Goal: Contribute content: Add original content to the website for others to see

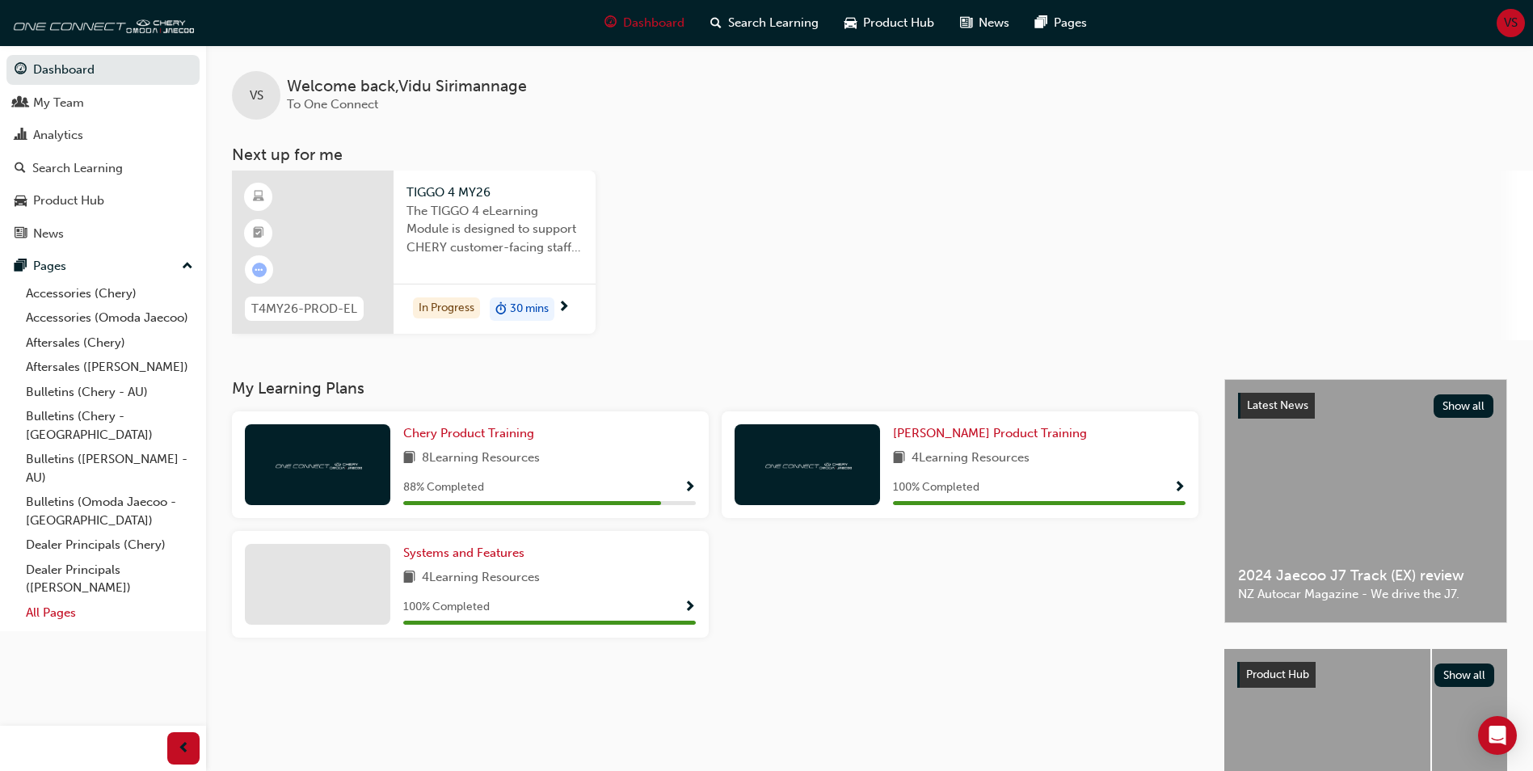
click at [64, 601] on link "All Pages" at bounding box center [109, 613] width 180 height 25
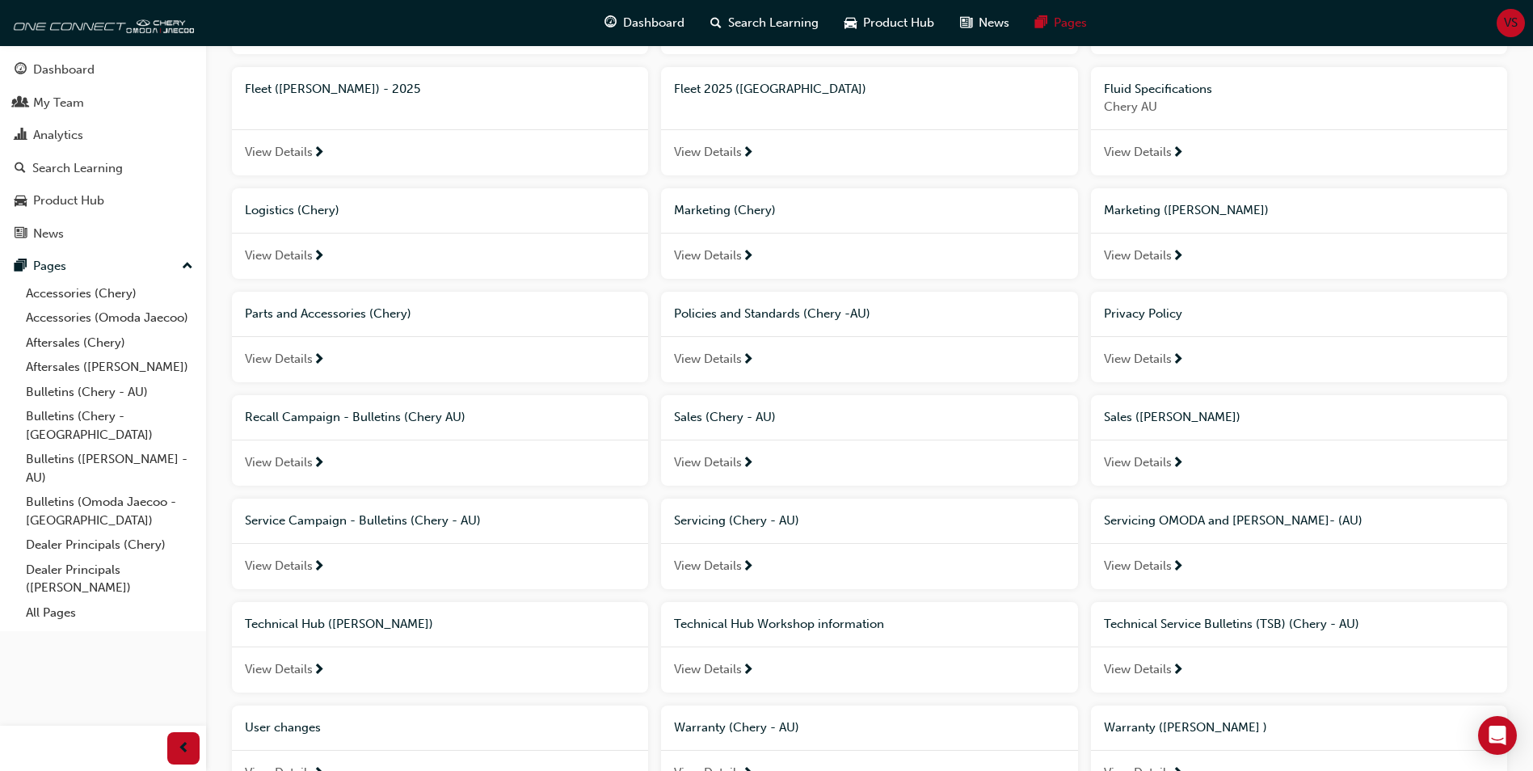
scroll to position [727, 0]
click at [304, 626] on span "Technical Hub ([PERSON_NAME])" at bounding box center [339, 624] width 188 height 15
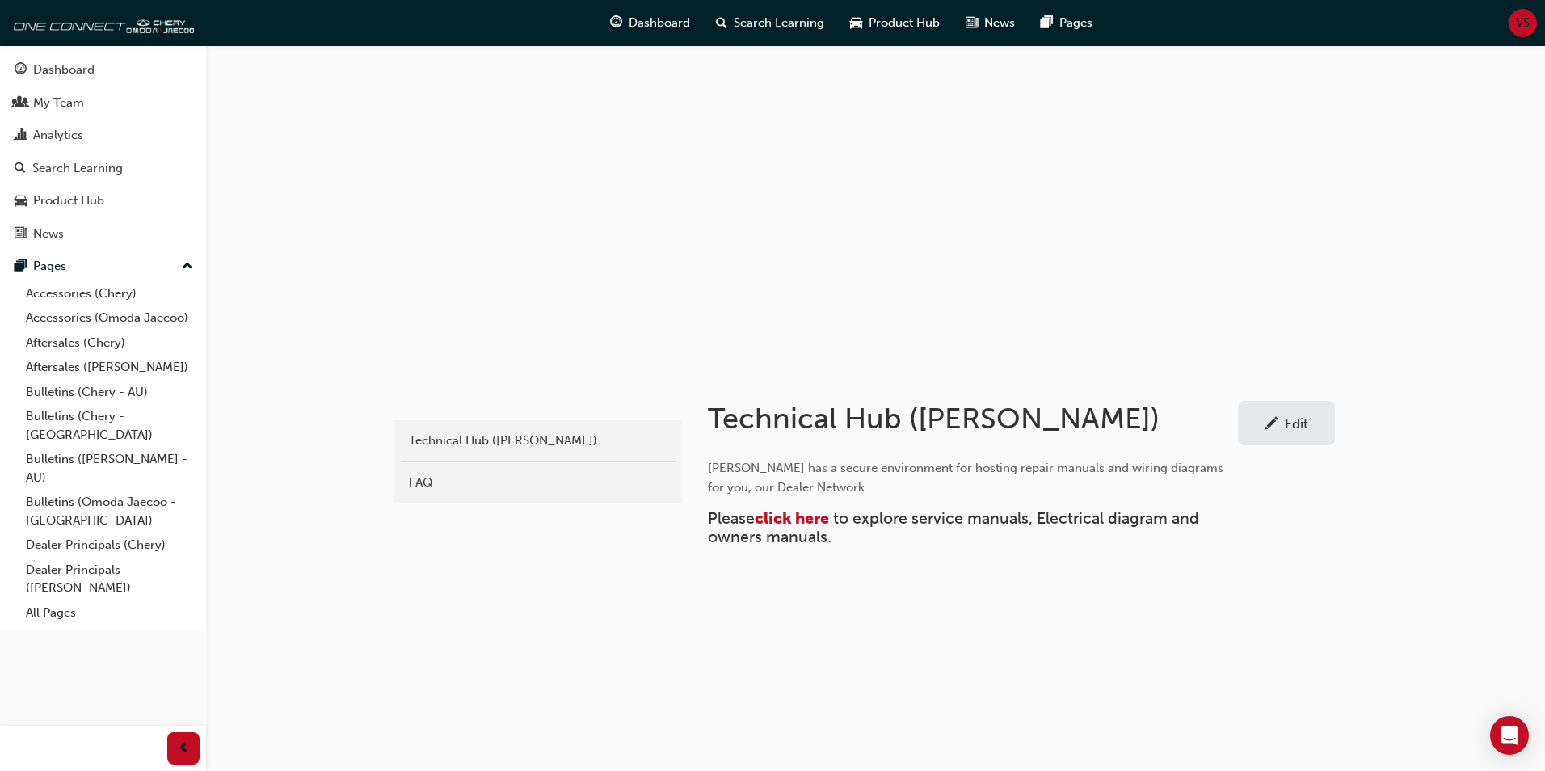
click at [786, 516] on span "click here" at bounding box center [792, 518] width 74 height 19
click at [1309, 426] on div "Edit" at bounding box center [1286, 423] width 73 height 20
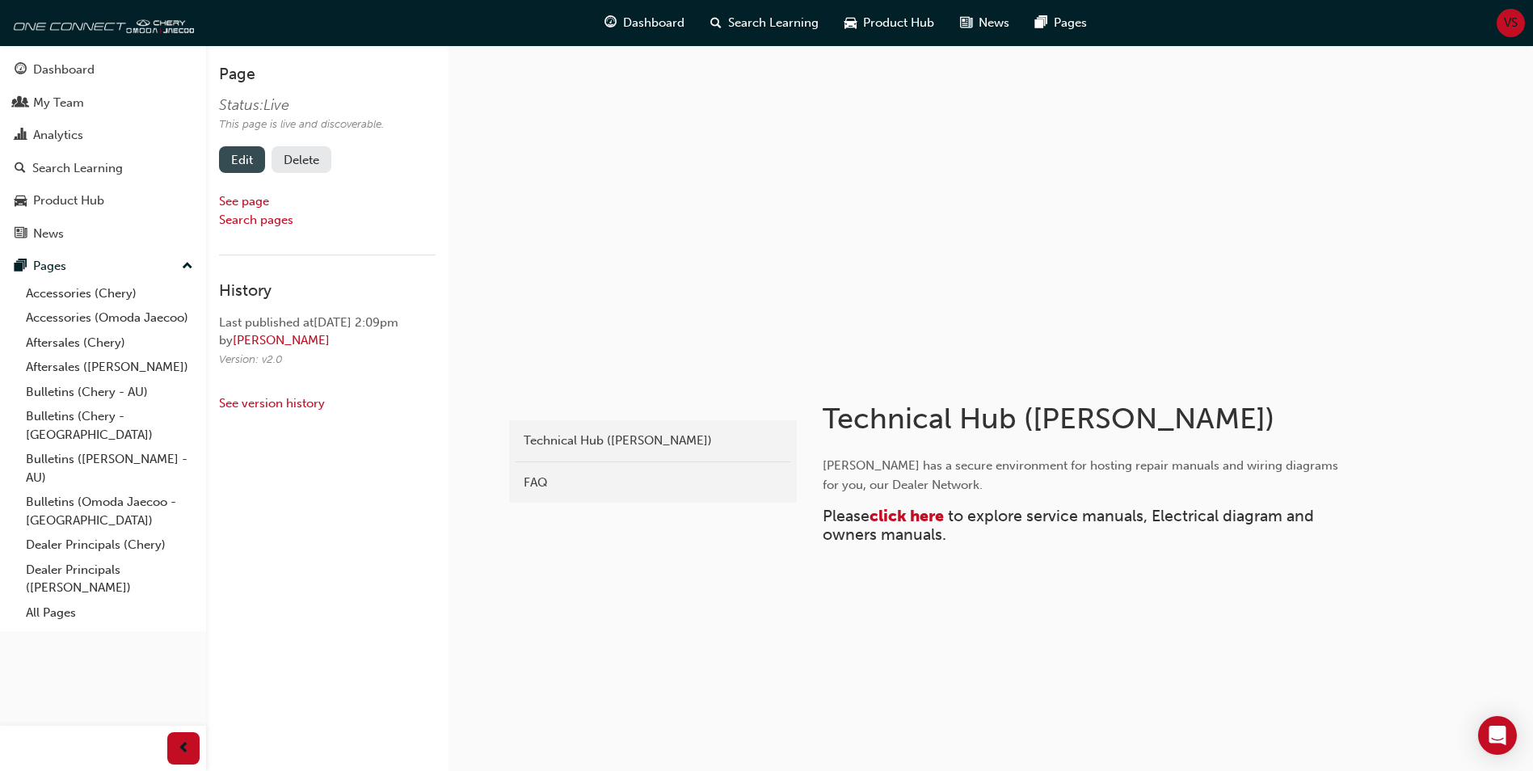
click at [230, 159] on link "Edit" at bounding box center [242, 159] width 46 height 27
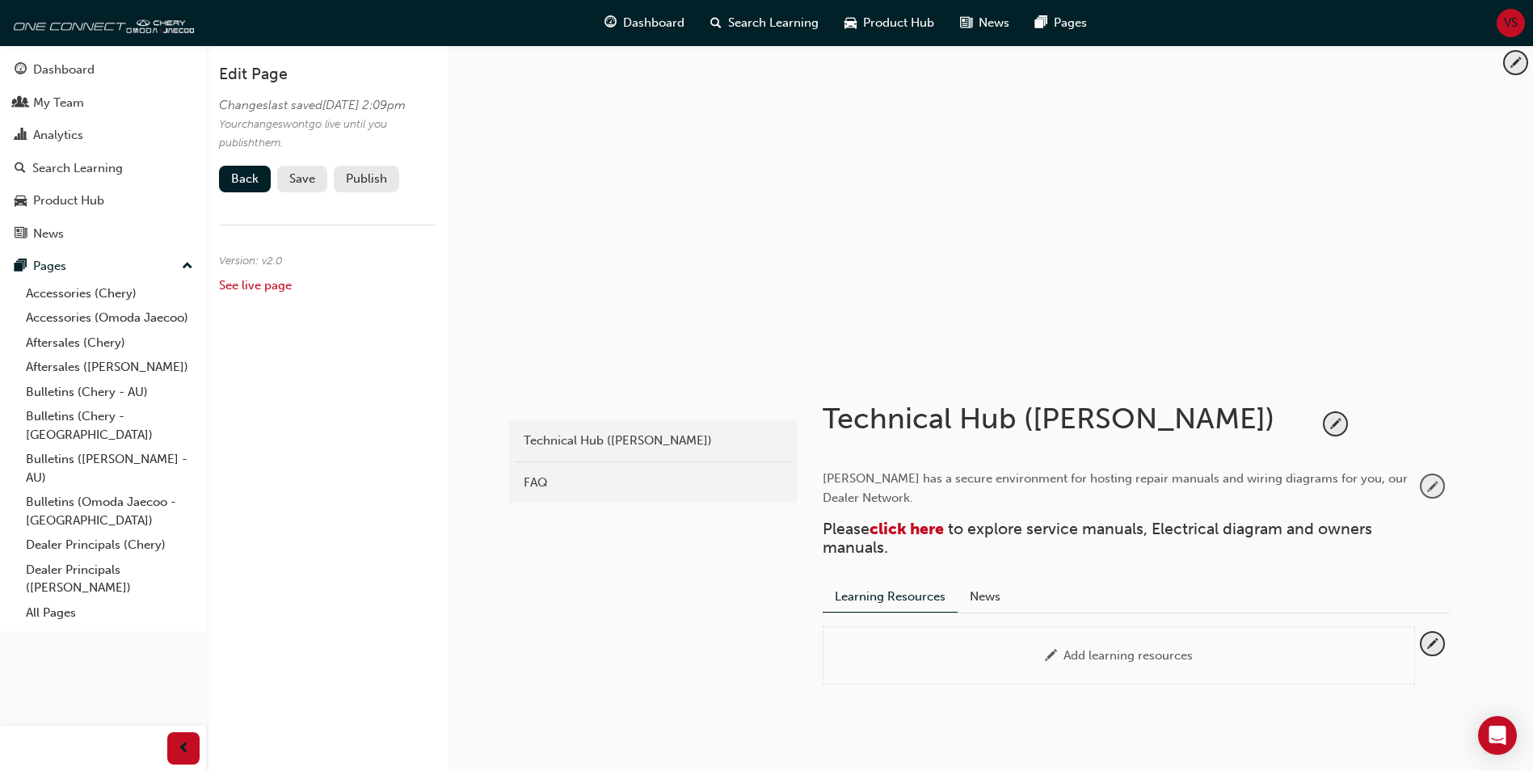
click at [1434, 490] on span "pencil-icon" at bounding box center [1433, 486] width 22 height 22
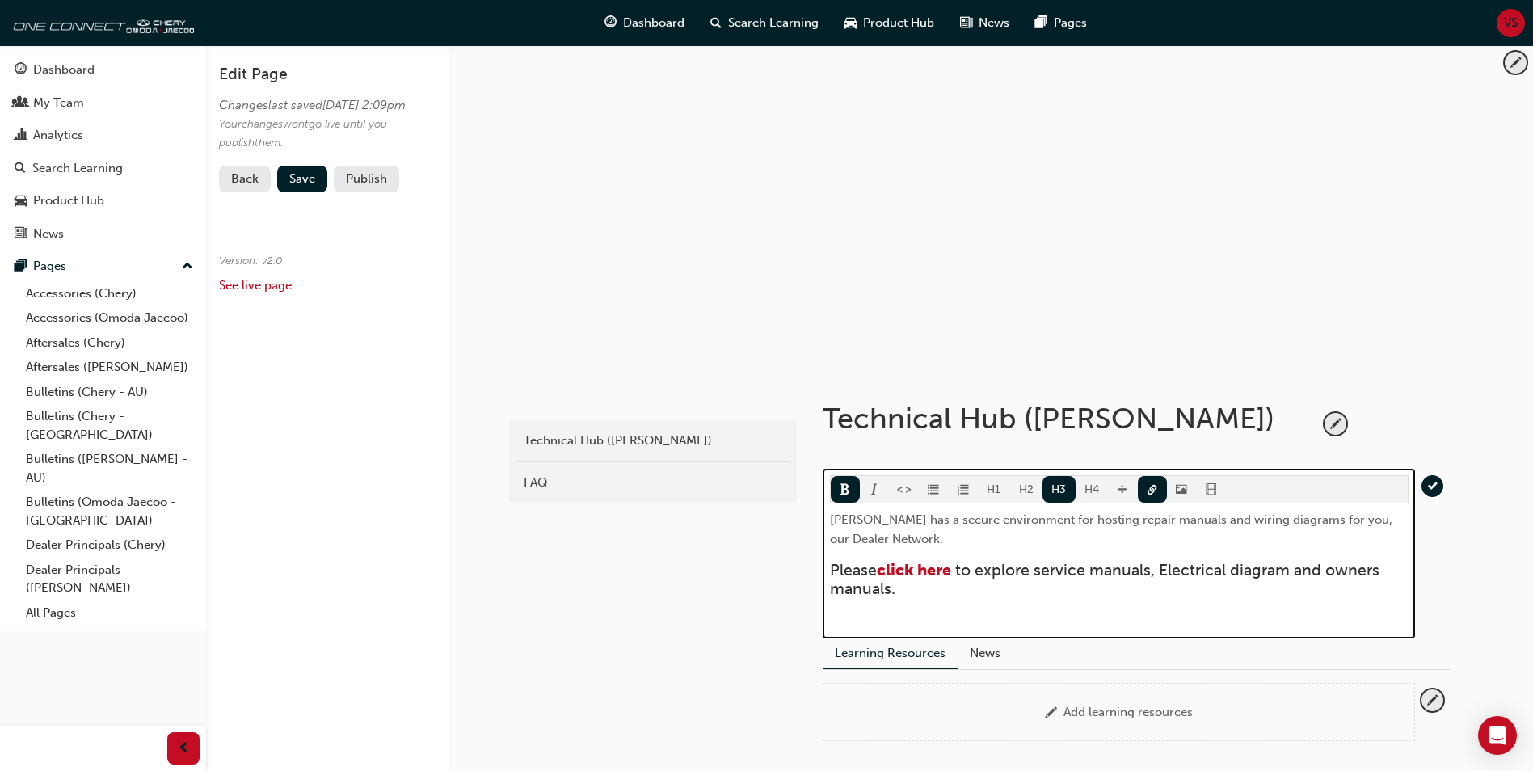
drag, startPoint x: 950, startPoint y: 571, endPoint x: 956, endPoint y: 597, distance: 26.5
click at [956, 597] on h3 "Please ​ click here ​ to explore service manuals, Electrical diagram and owners…" at bounding box center [1119, 580] width 579 height 38
drag, startPoint x: 957, startPoint y: 573, endPoint x: 882, endPoint y: 579, distance: 75.4
click at [882, 579] on link "click here" at bounding box center [916, 570] width 78 height 19
click at [974, 604] on div "Omoda Jaecoo has a secure environment for hosting repair manuals and wiring dia…" at bounding box center [1119, 570] width 579 height 121
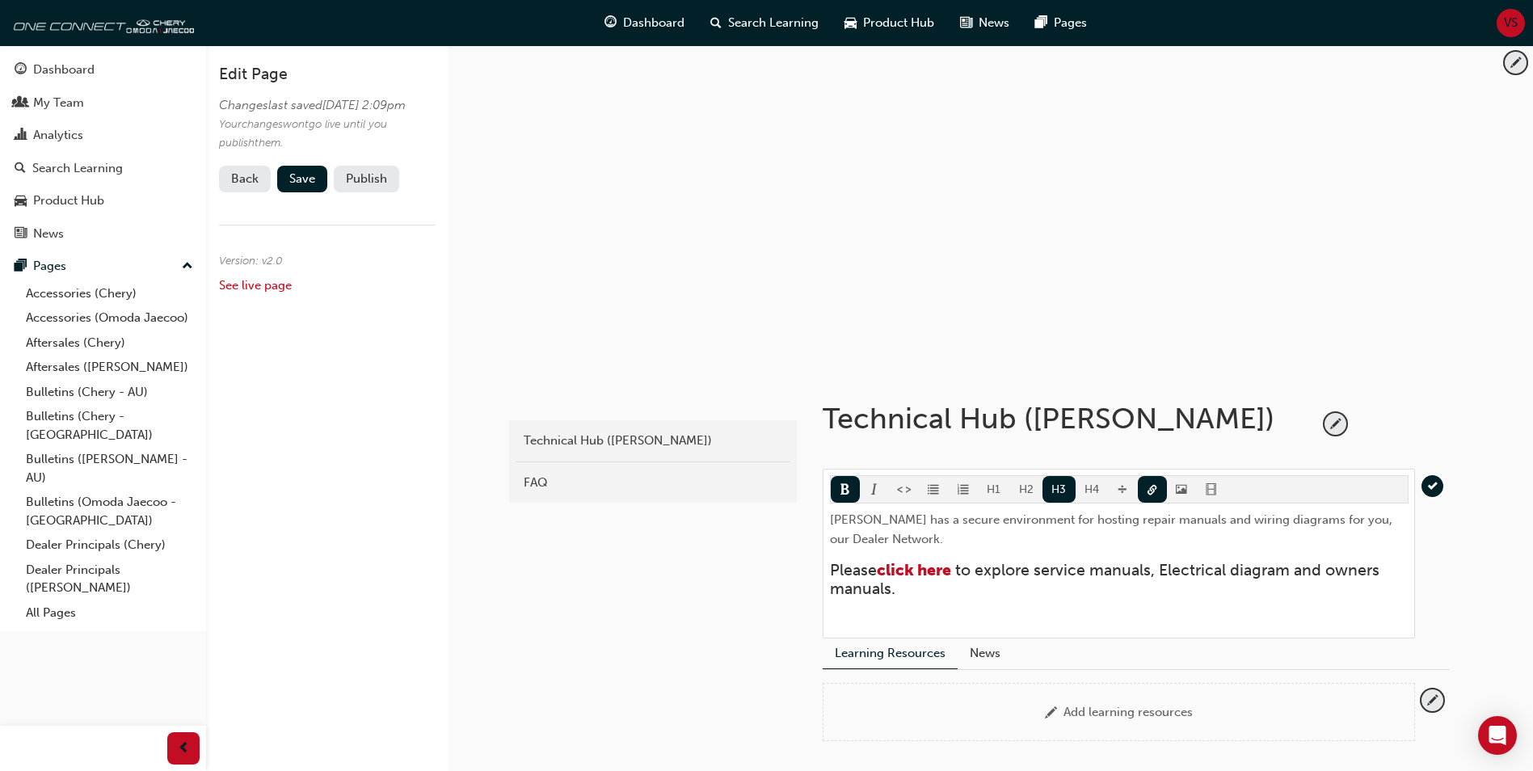
drag, startPoint x: 926, startPoint y: 571, endPoint x: 973, endPoint y: 637, distance: 80.5
click at [973, 637] on div "H1 H2 H3 H4 Omoda Jaecoo has a secure environment for hosting repair manuals an…" at bounding box center [1119, 554] width 592 height 170
click at [1149, 490] on span "link-icon" at bounding box center [1152, 491] width 11 height 14
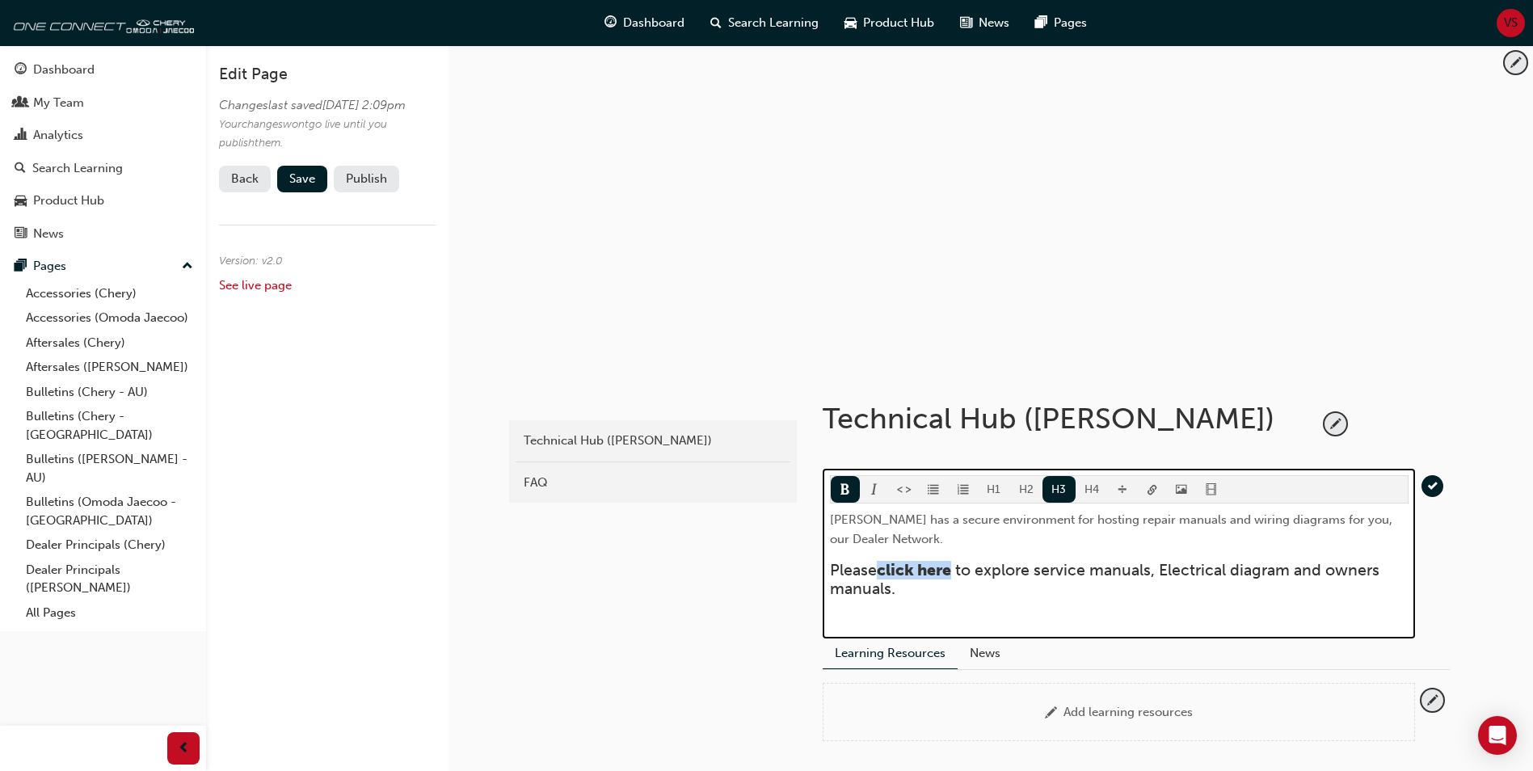
drag, startPoint x: 954, startPoint y: 569, endPoint x: 883, endPoint y: 575, distance: 71.3
click at [883, 575] on span "​click here" at bounding box center [914, 570] width 74 height 19
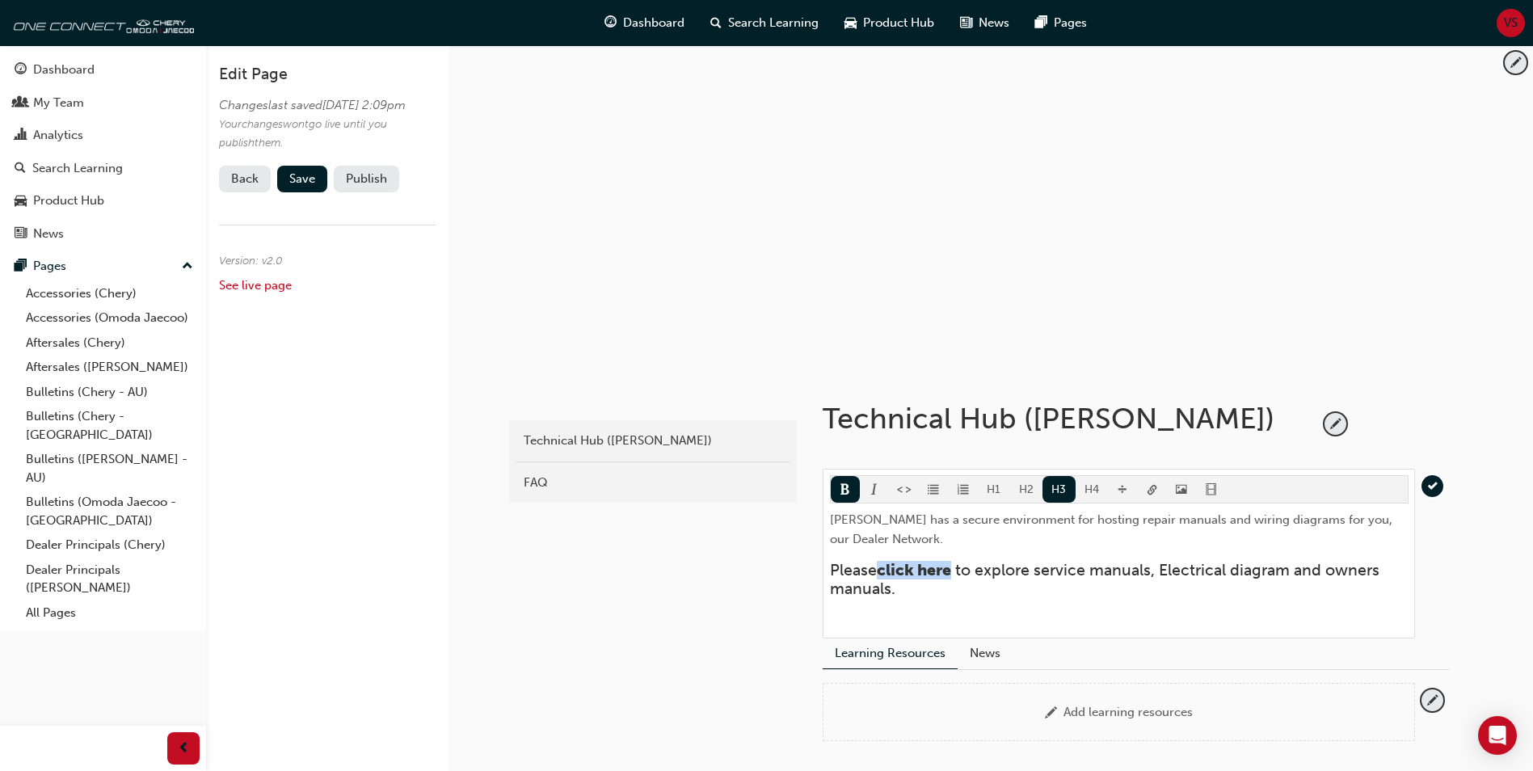
click at [1150, 491] on body "Your version of Internet Explorer is outdated and not supported. Please upgrade…" at bounding box center [766, 385] width 1533 height 771
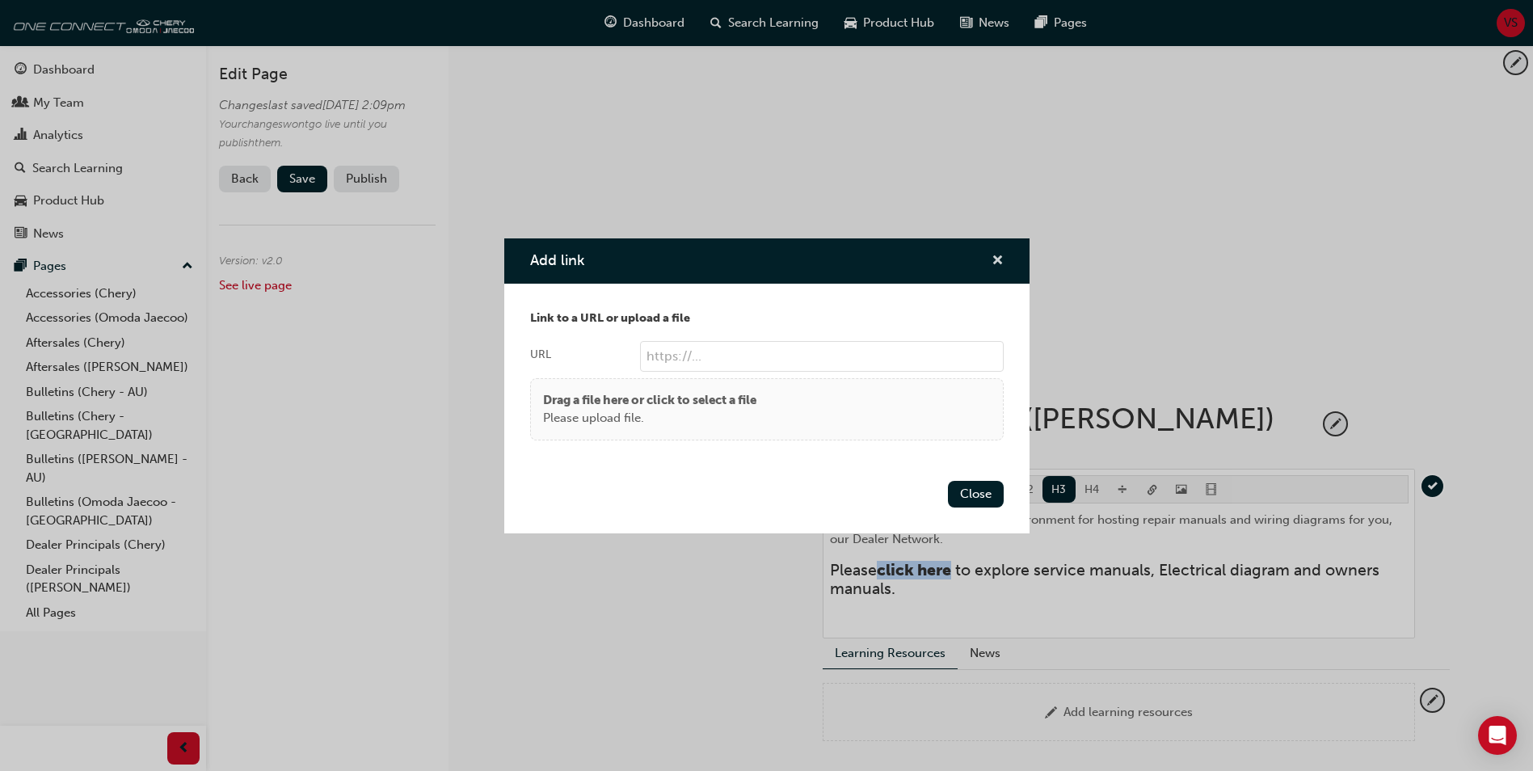
click at [1003, 255] on span "cross-icon" at bounding box center [998, 262] width 12 height 15
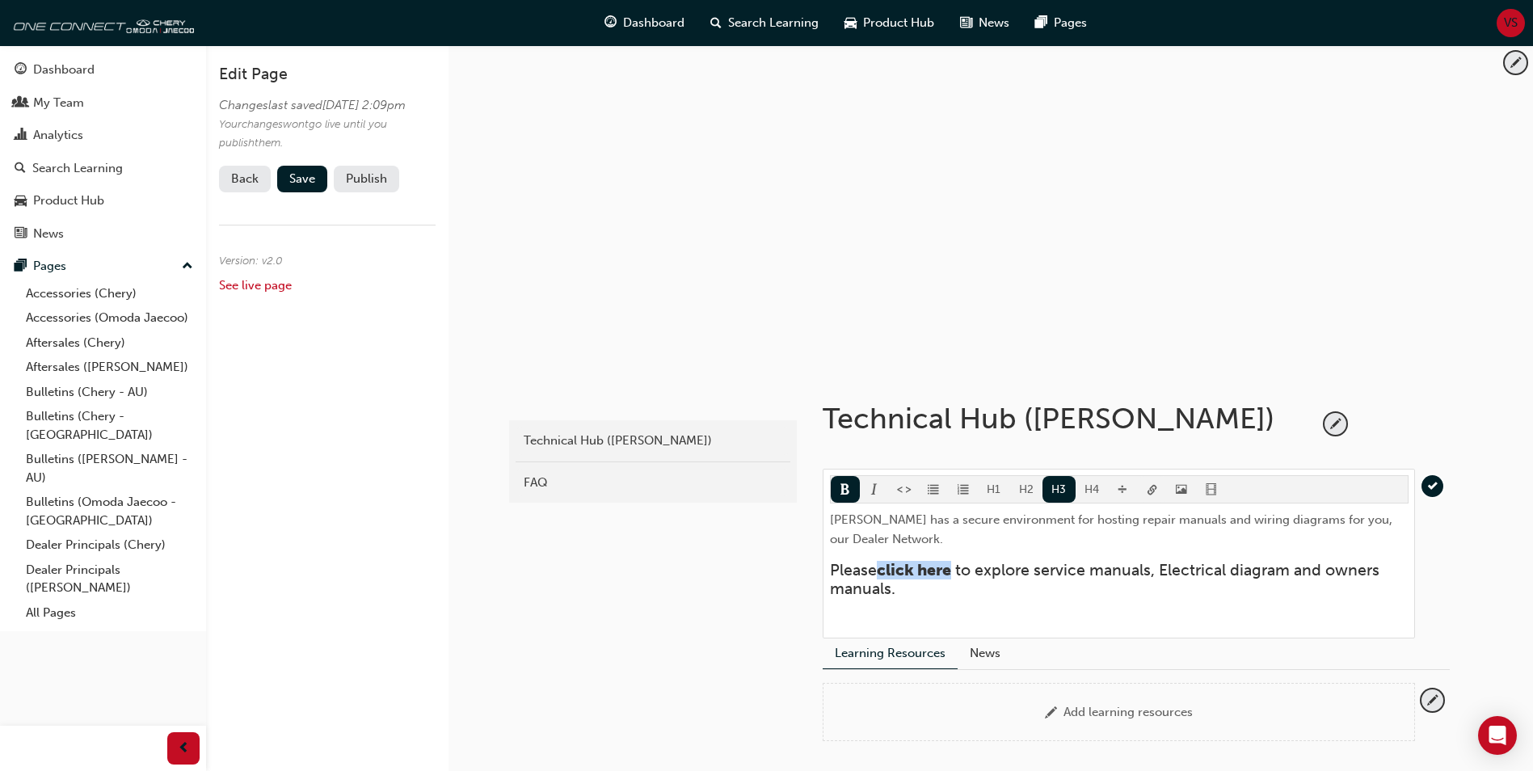
click at [1148, 488] on body "Your version of Internet Explorer is outdated and not supported. Please upgrade…" at bounding box center [766, 385] width 1533 height 771
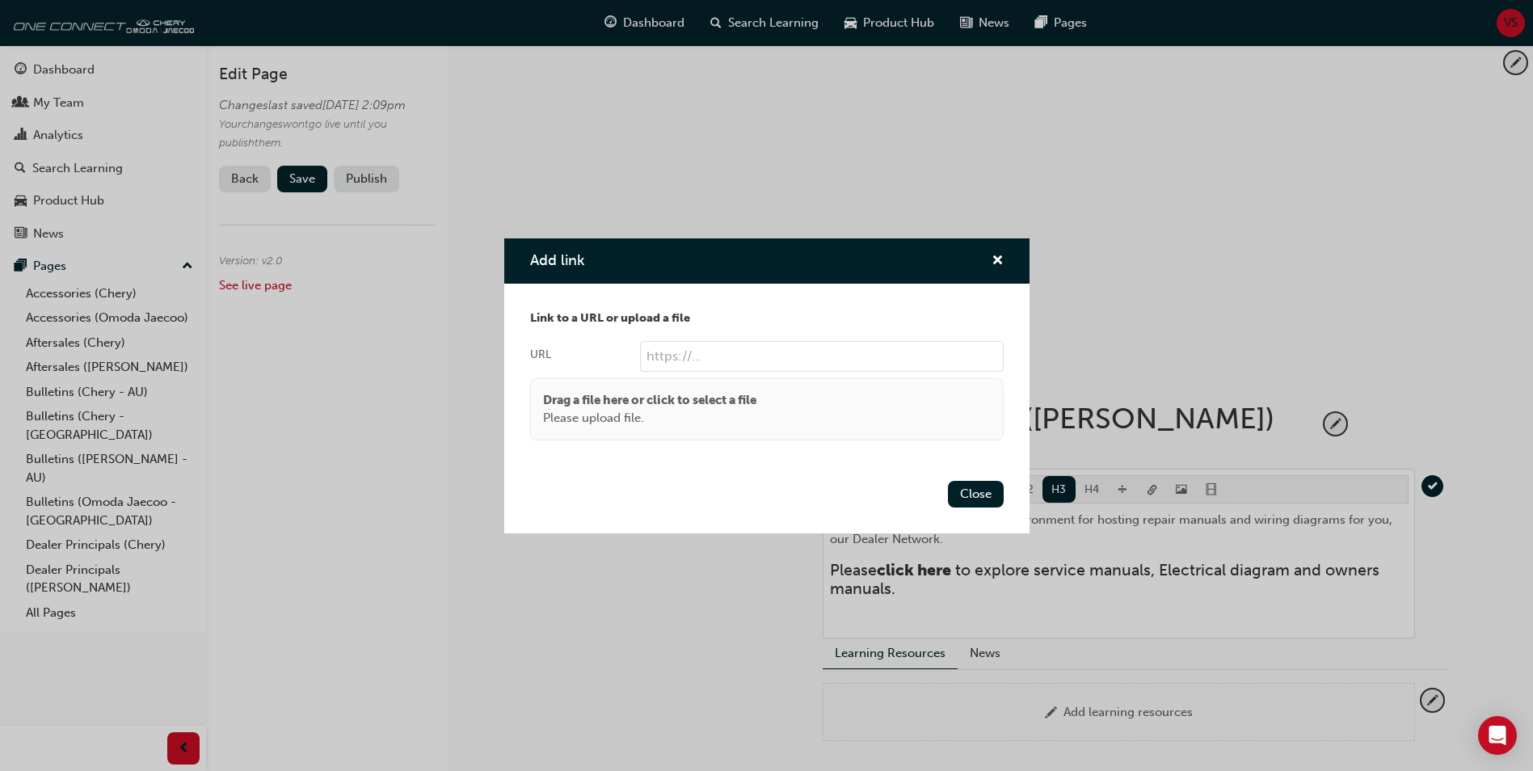
paste input "https://cherytechhub.com.au/"
type input "https://cherytechhub.com.au/"
click at [681, 398] on p "Drag a file here or click to select a file" at bounding box center [649, 400] width 213 height 19
drag, startPoint x: 845, startPoint y: 359, endPoint x: 630, endPoint y: 370, distance: 215.3
click at [630, 369] on label "URL https://cherytechhub.com.au/" at bounding box center [767, 356] width 474 height 31
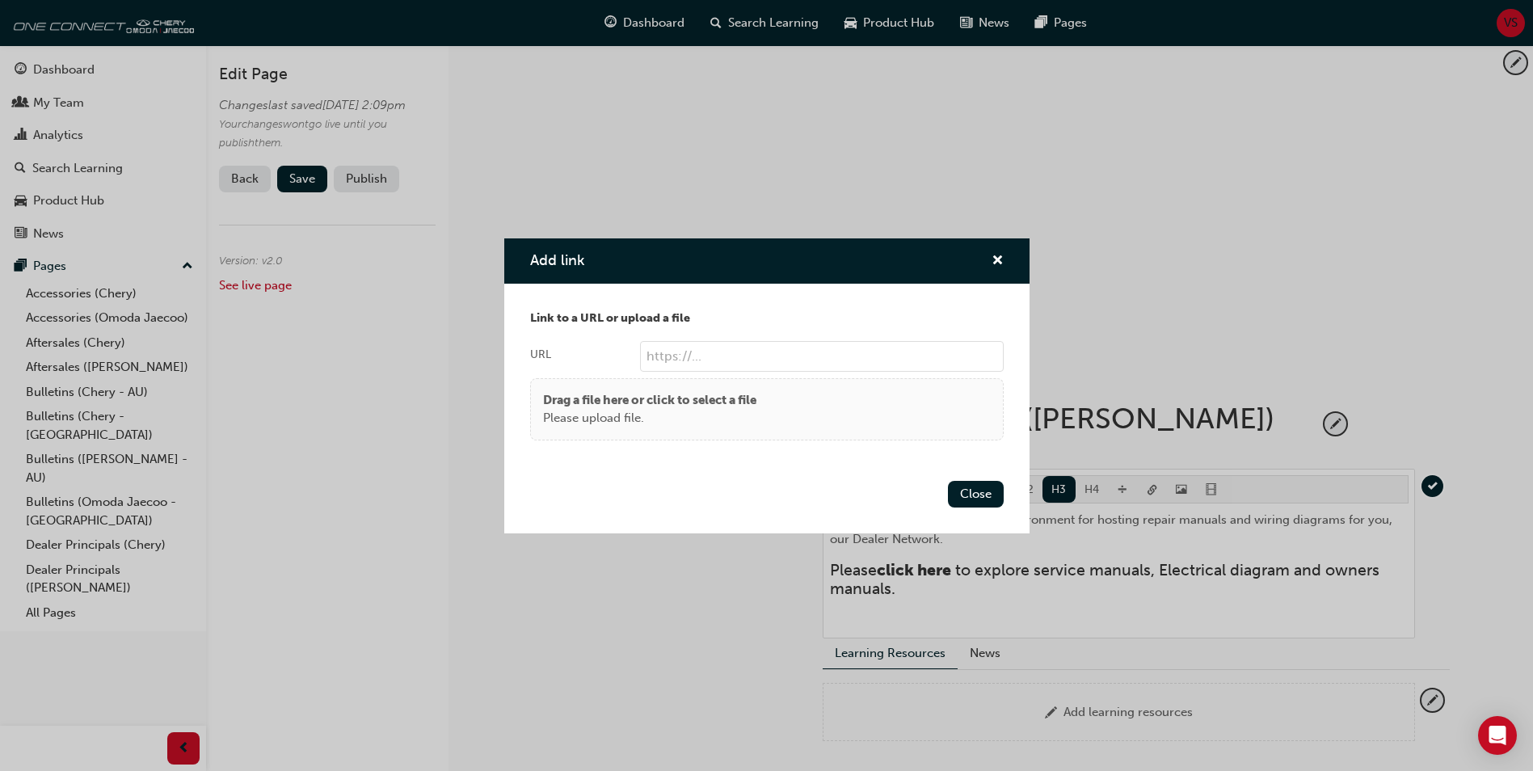
drag, startPoint x: 639, startPoint y: 398, endPoint x: 842, endPoint y: 427, distance: 205.6
click at [842, 427] on div "Drag a file here or click to select a file Please upload file." at bounding box center [767, 409] width 448 height 36
paste input "https://cherytechhub.com.au/"
type input "https://cherytechhub.com.au/"
click at [973, 499] on button "Close" at bounding box center [976, 494] width 56 height 27
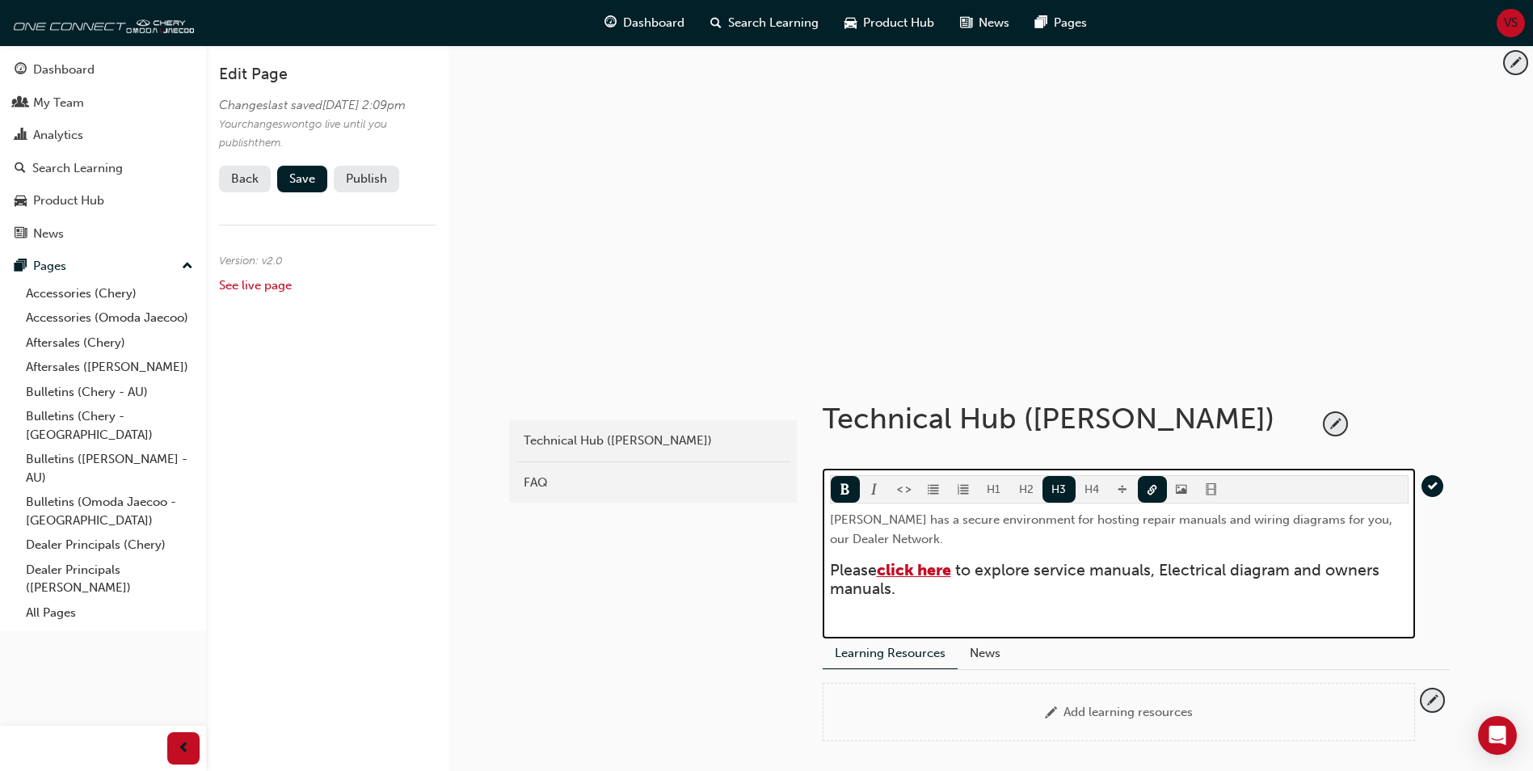
click at [926, 567] on span "click here" at bounding box center [914, 570] width 74 height 19
click at [920, 573] on span "click here" at bounding box center [914, 570] width 74 height 19
click at [957, 614] on div "Omoda Jaecoo has a secure environment for hosting repair manuals and wiring dia…" at bounding box center [1119, 570] width 579 height 121
click at [931, 573] on span "click here" at bounding box center [914, 570] width 74 height 19
click at [942, 571] on span "click here" at bounding box center [914, 570] width 74 height 19
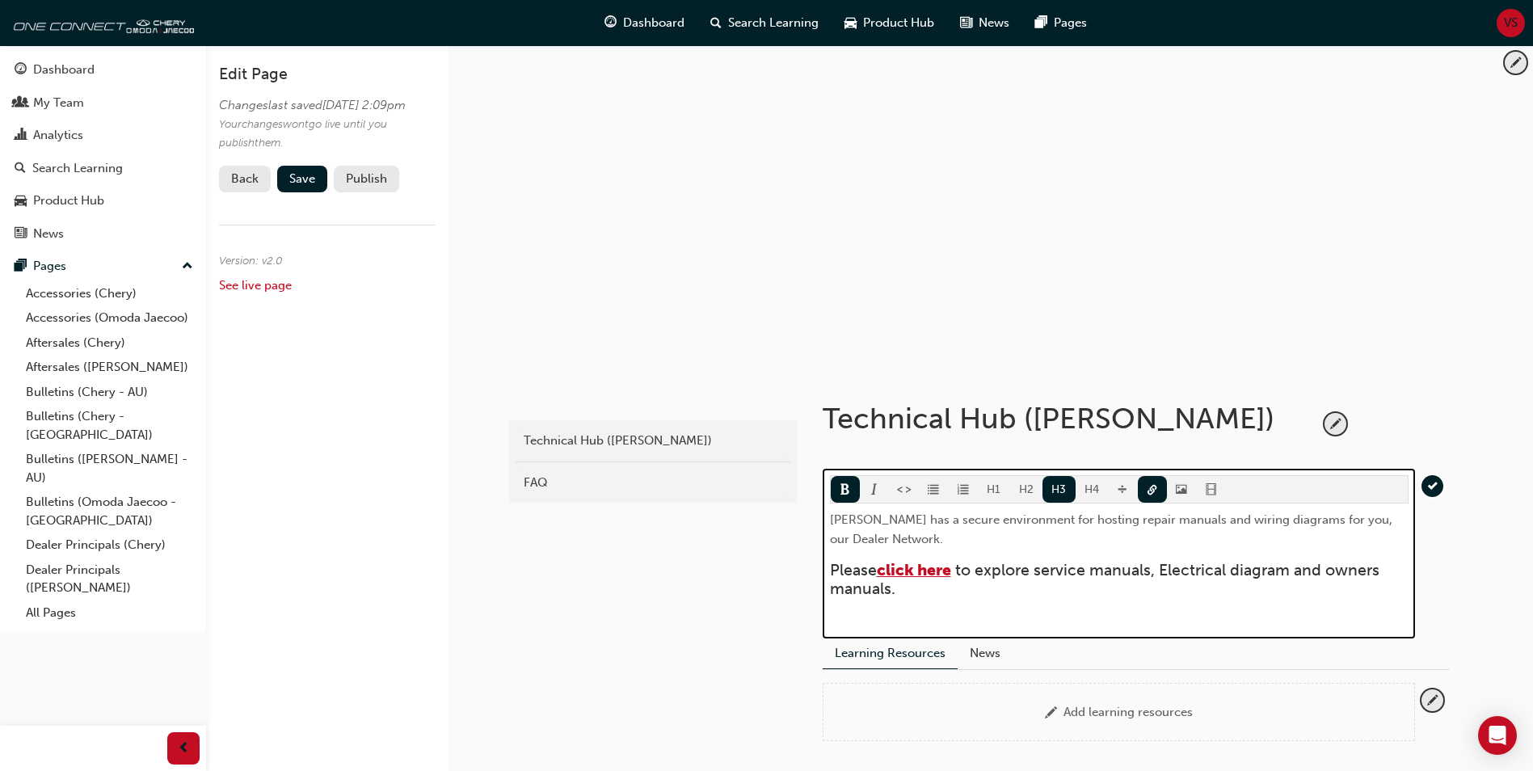
click at [950, 573] on span "click here" at bounding box center [914, 570] width 74 height 19
click at [955, 573] on span at bounding box center [953, 570] width 4 height 19
drag, startPoint x: 956, startPoint y: 572, endPoint x: 882, endPoint y: 575, distance: 74.4
click at [882, 575] on h3 "Please ​ click here ​ to explore service manuals, Electrical diagram and owners…" at bounding box center [1119, 580] width 579 height 38
click at [1072, 617] on div "Omoda Jaecoo has a secure environment for hosting repair manuals and wiring dia…" at bounding box center [1119, 570] width 579 height 121
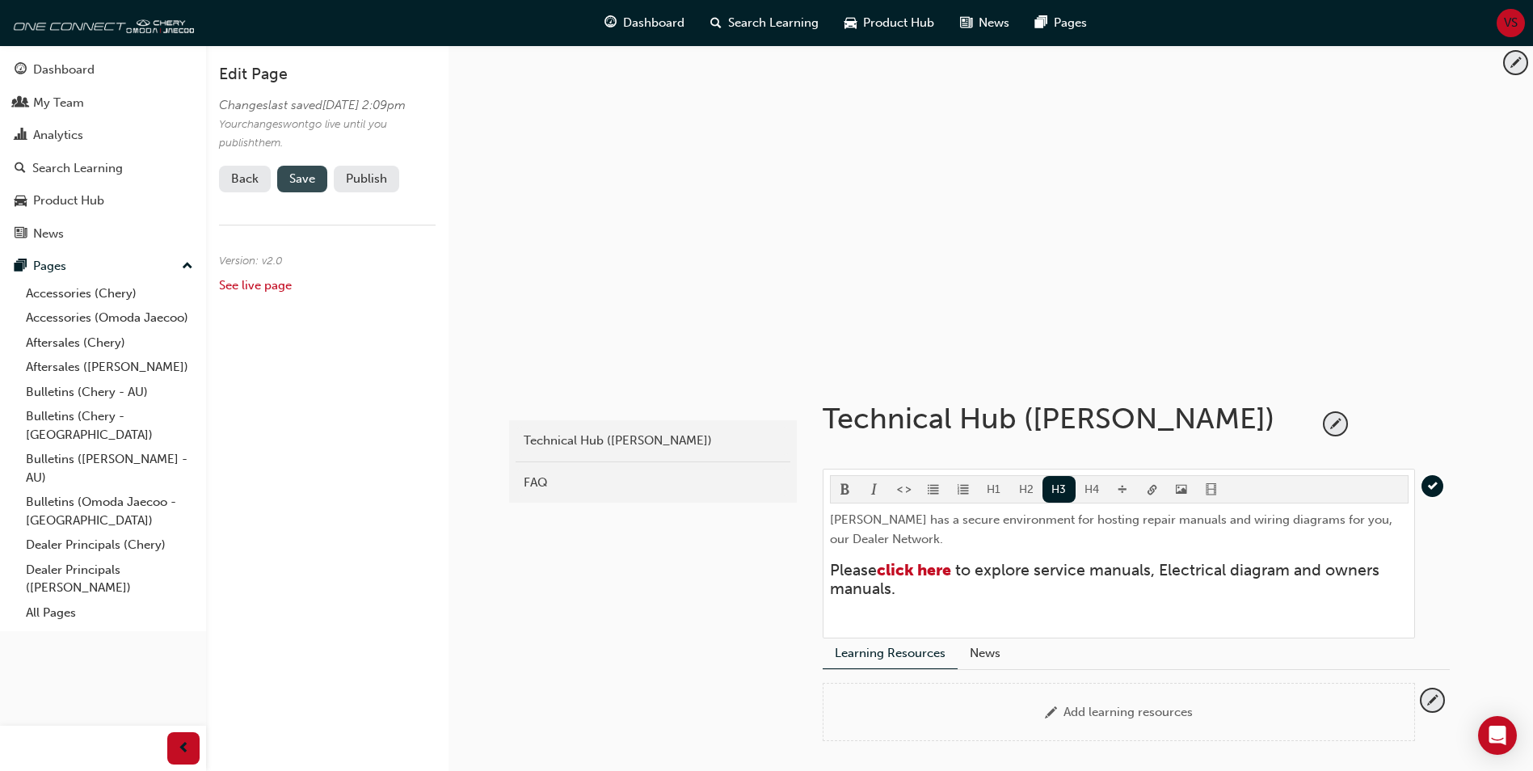
click at [307, 186] on span "Save" at bounding box center [302, 178] width 26 height 15
click at [381, 192] on button "Publish" at bounding box center [366, 179] width 65 height 27
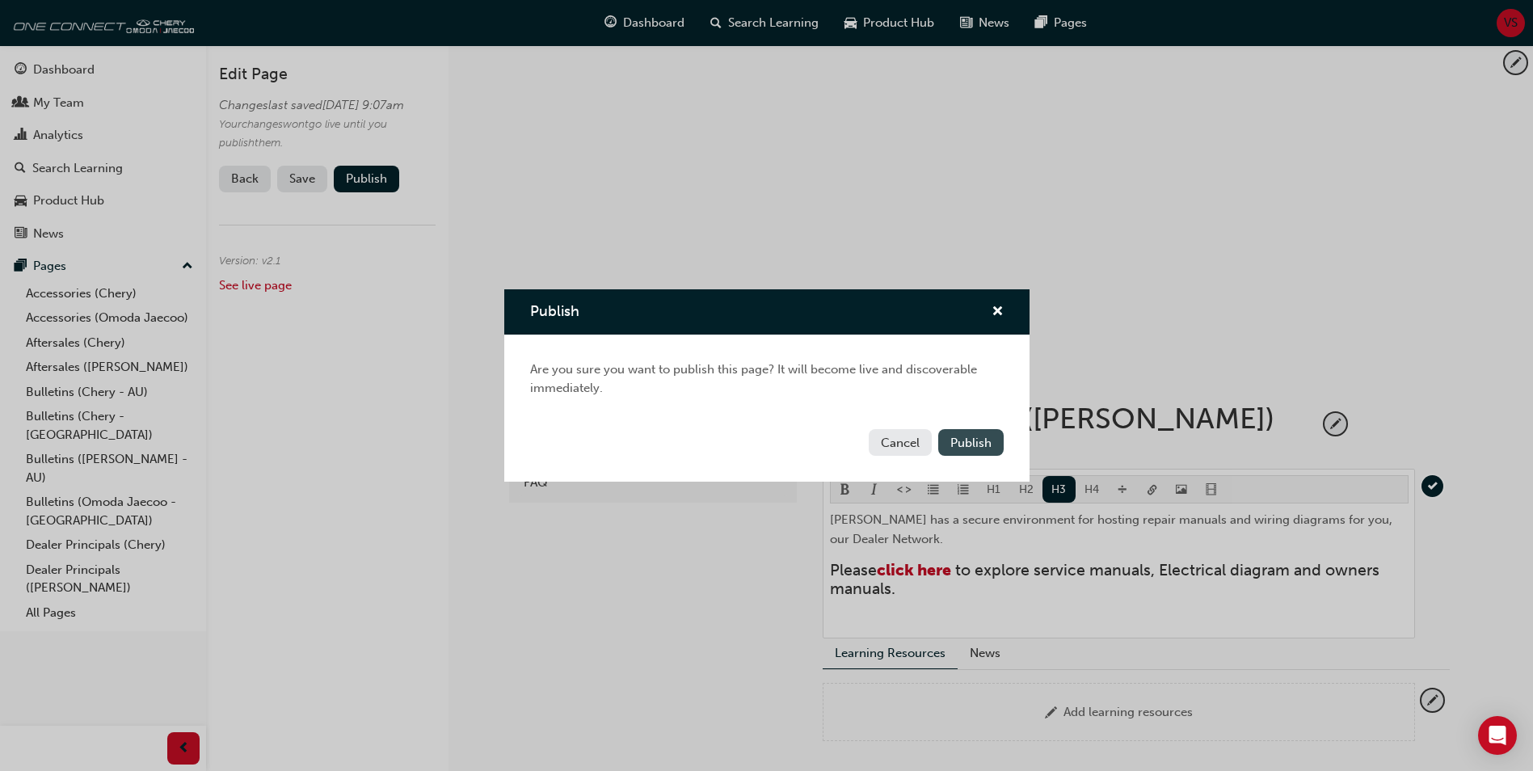
click at [952, 439] on span "Publish" at bounding box center [970, 443] width 41 height 15
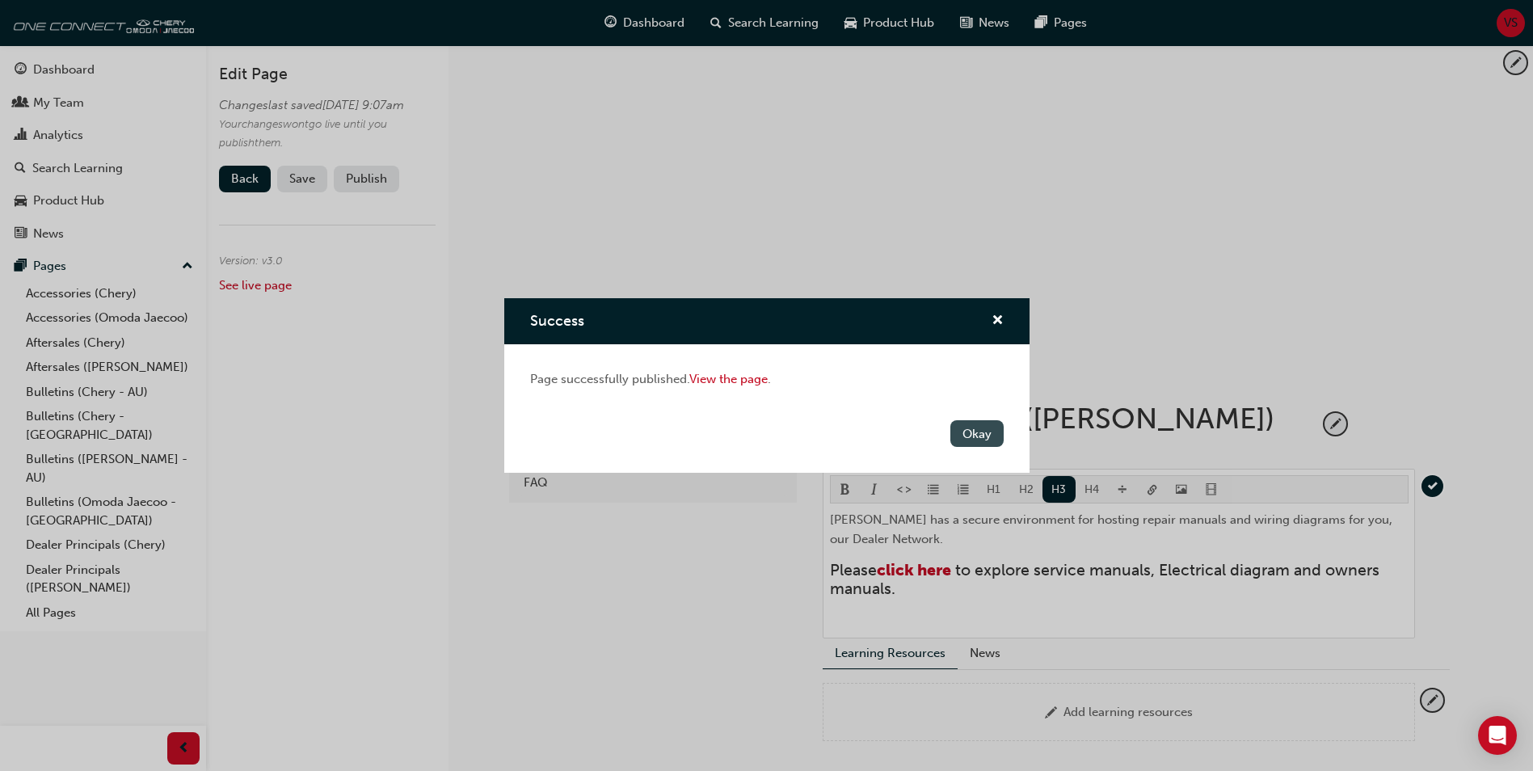
click at [996, 433] on button "Okay" at bounding box center [976, 433] width 53 height 27
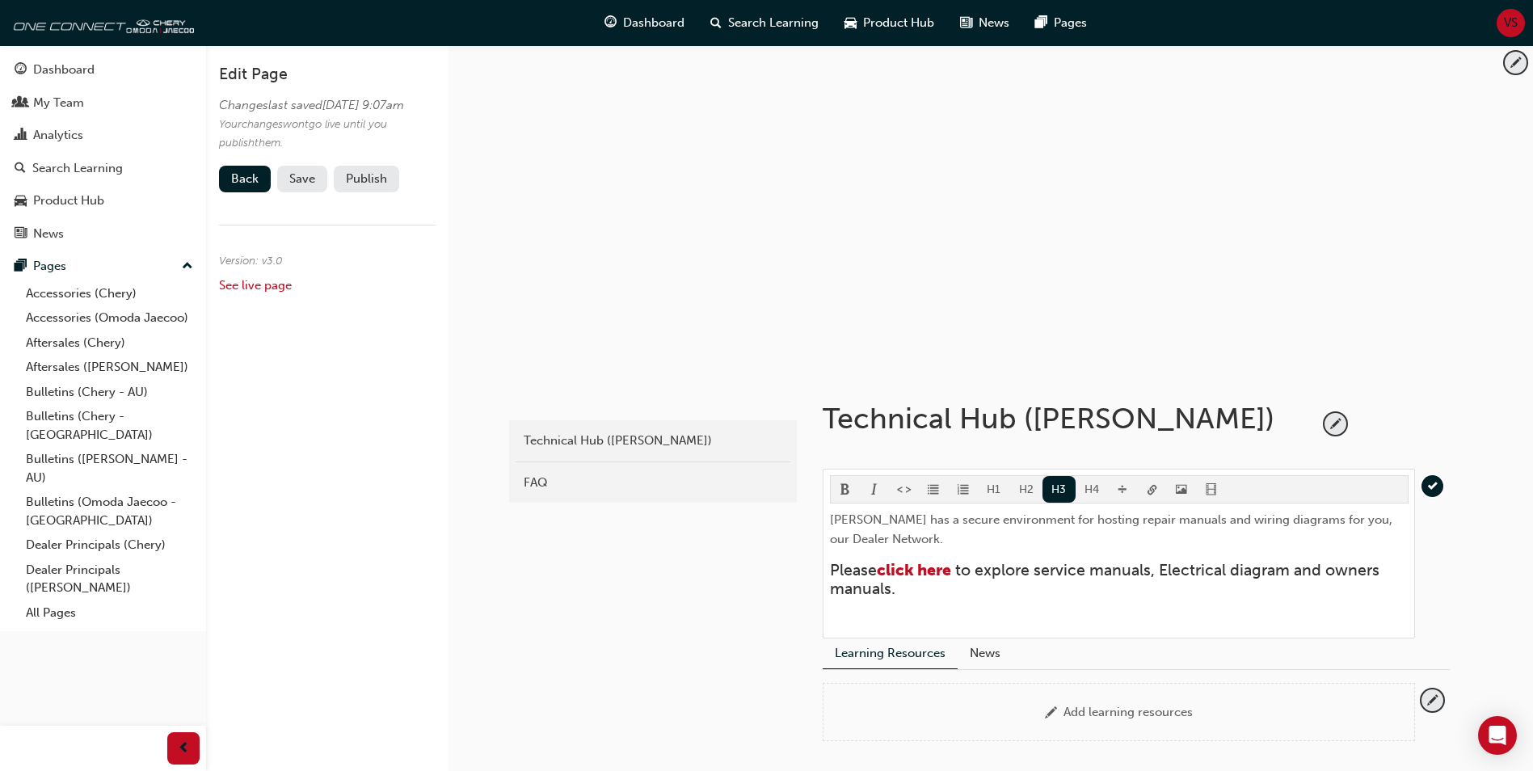
click at [291, 186] on span "Save" at bounding box center [302, 178] width 26 height 15
click at [373, 192] on button "Publish" at bounding box center [366, 179] width 65 height 27
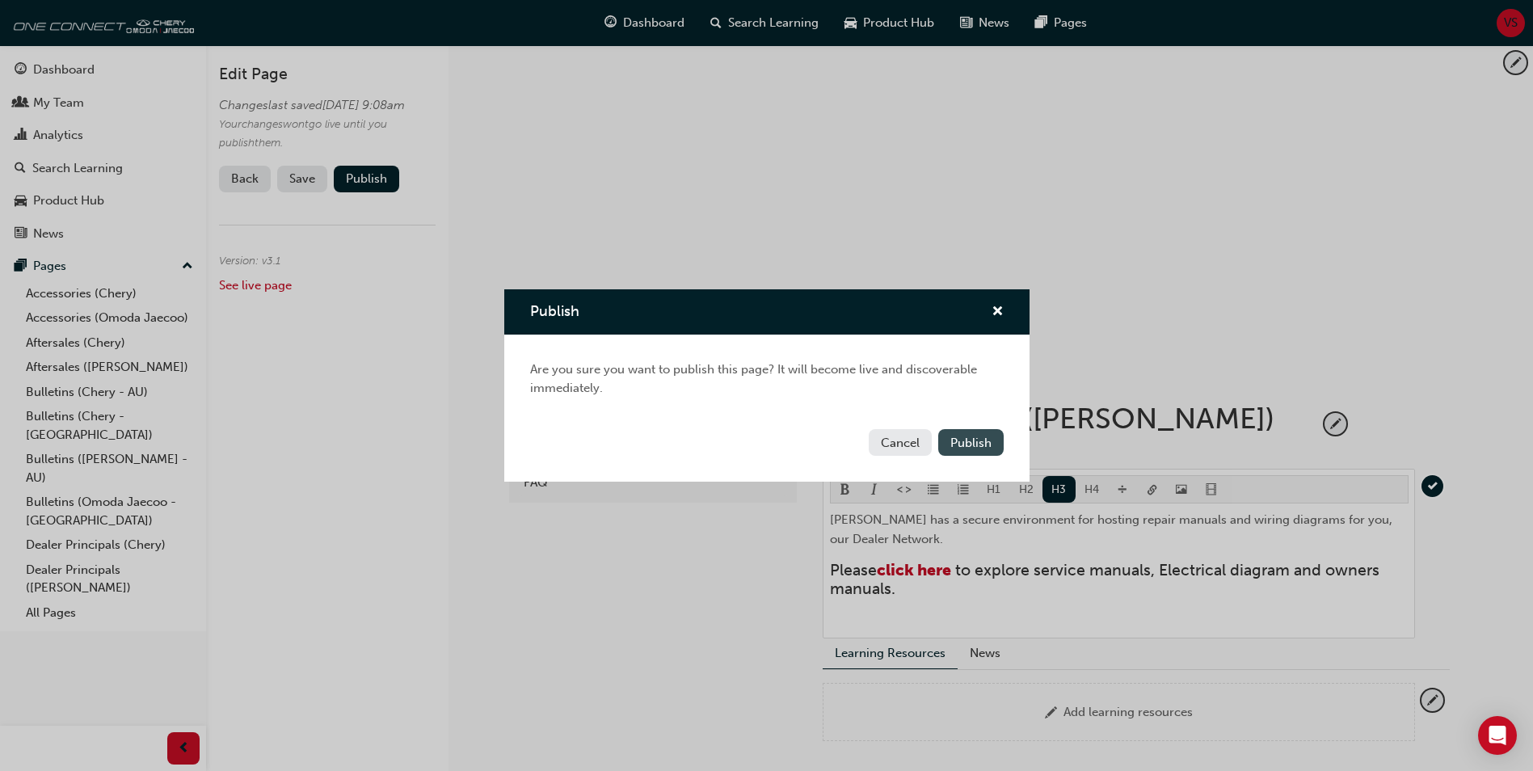
click at [960, 445] on span "Publish" at bounding box center [970, 443] width 41 height 15
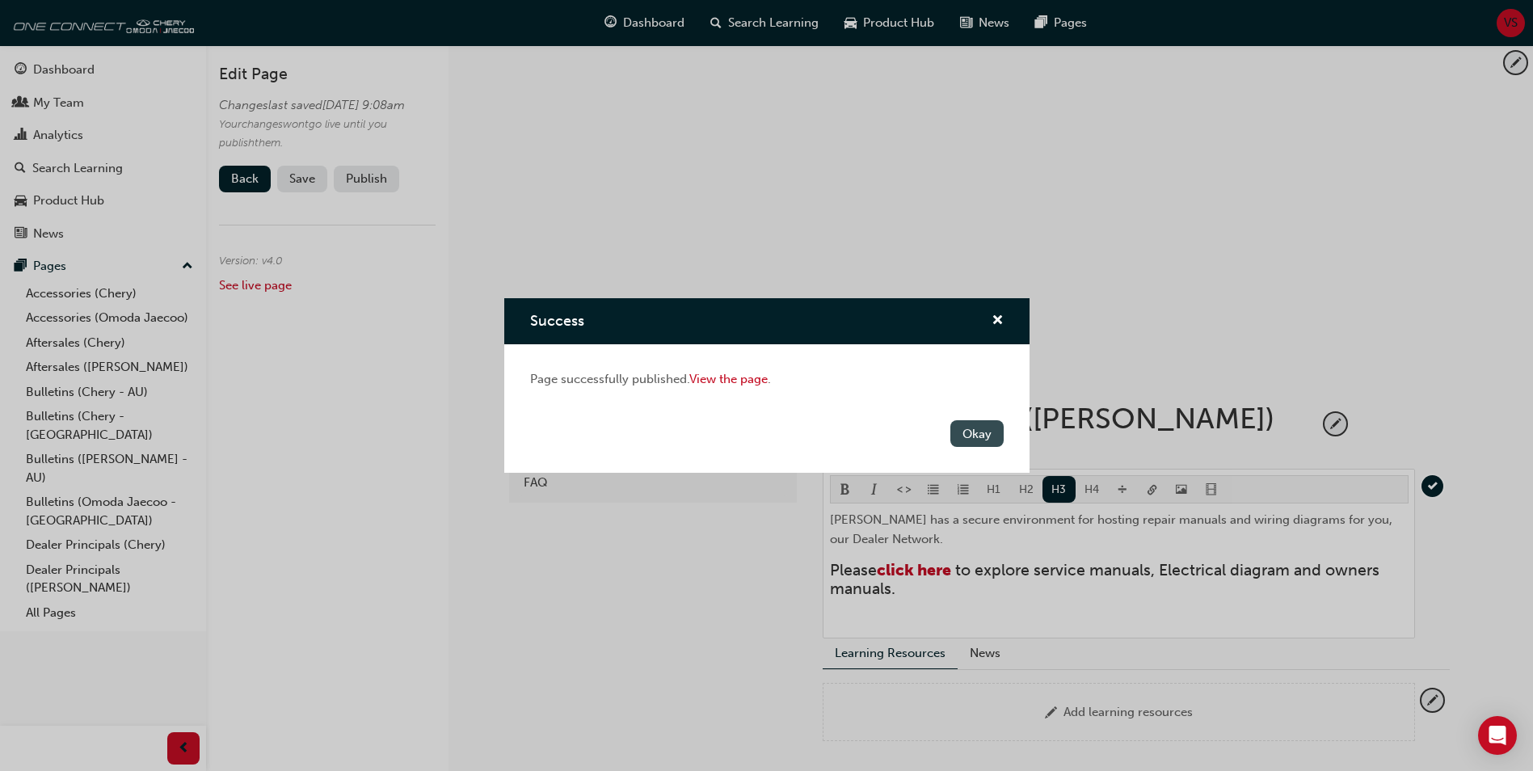
click at [983, 439] on button "Okay" at bounding box center [976, 433] width 53 height 27
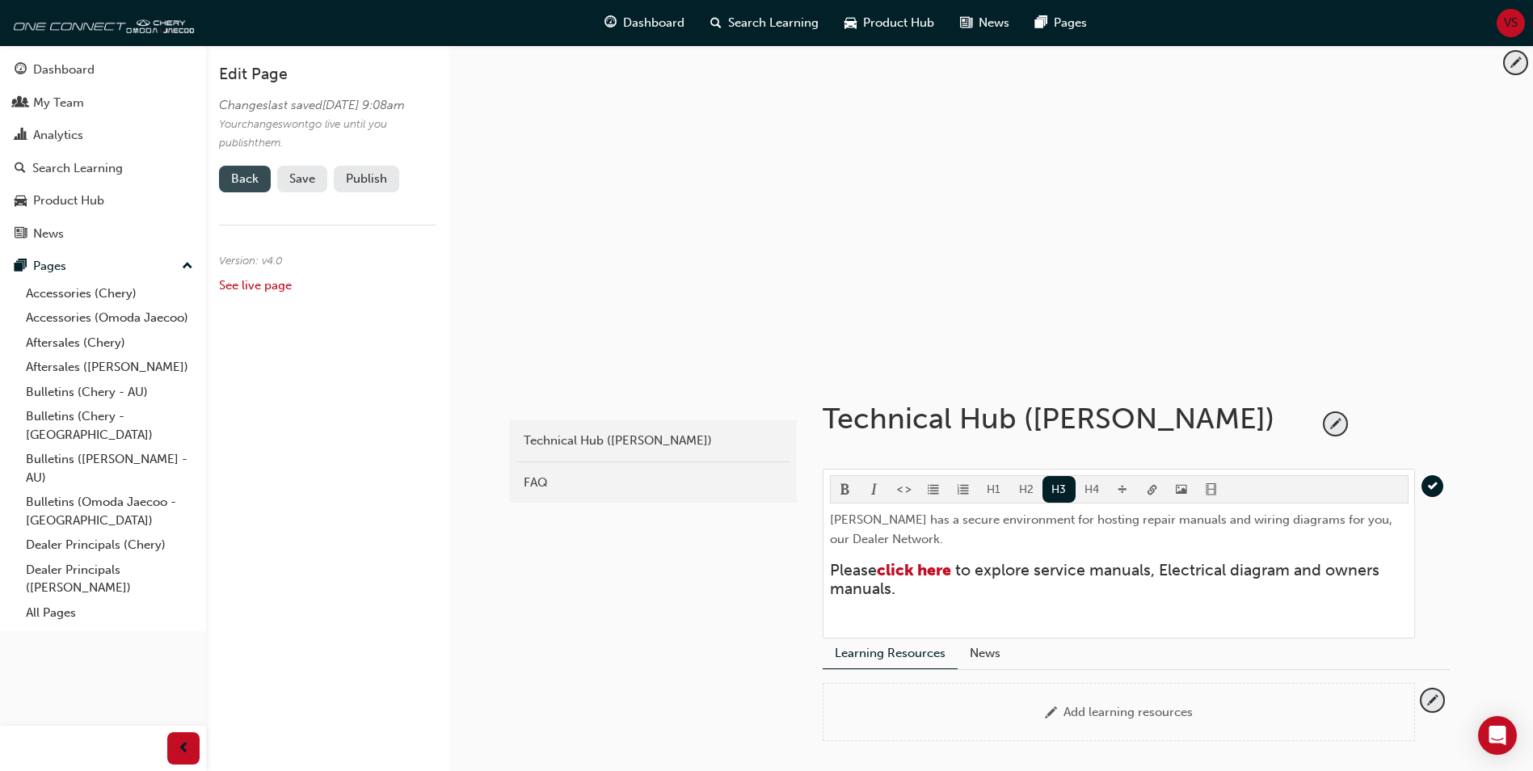
click at [249, 192] on link "Back" at bounding box center [245, 179] width 52 height 27
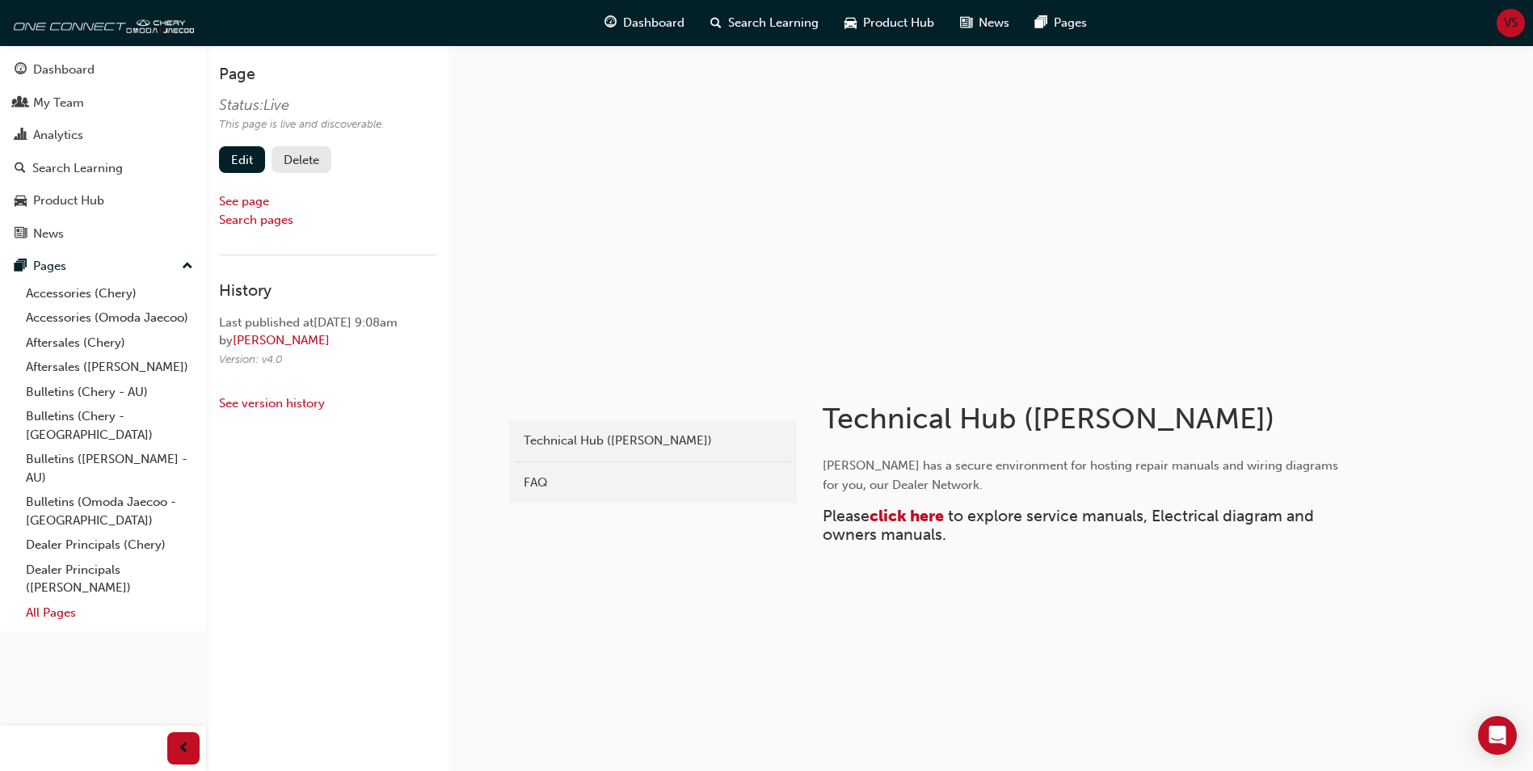
click at [64, 601] on link "All Pages" at bounding box center [109, 613] width 180 height 25
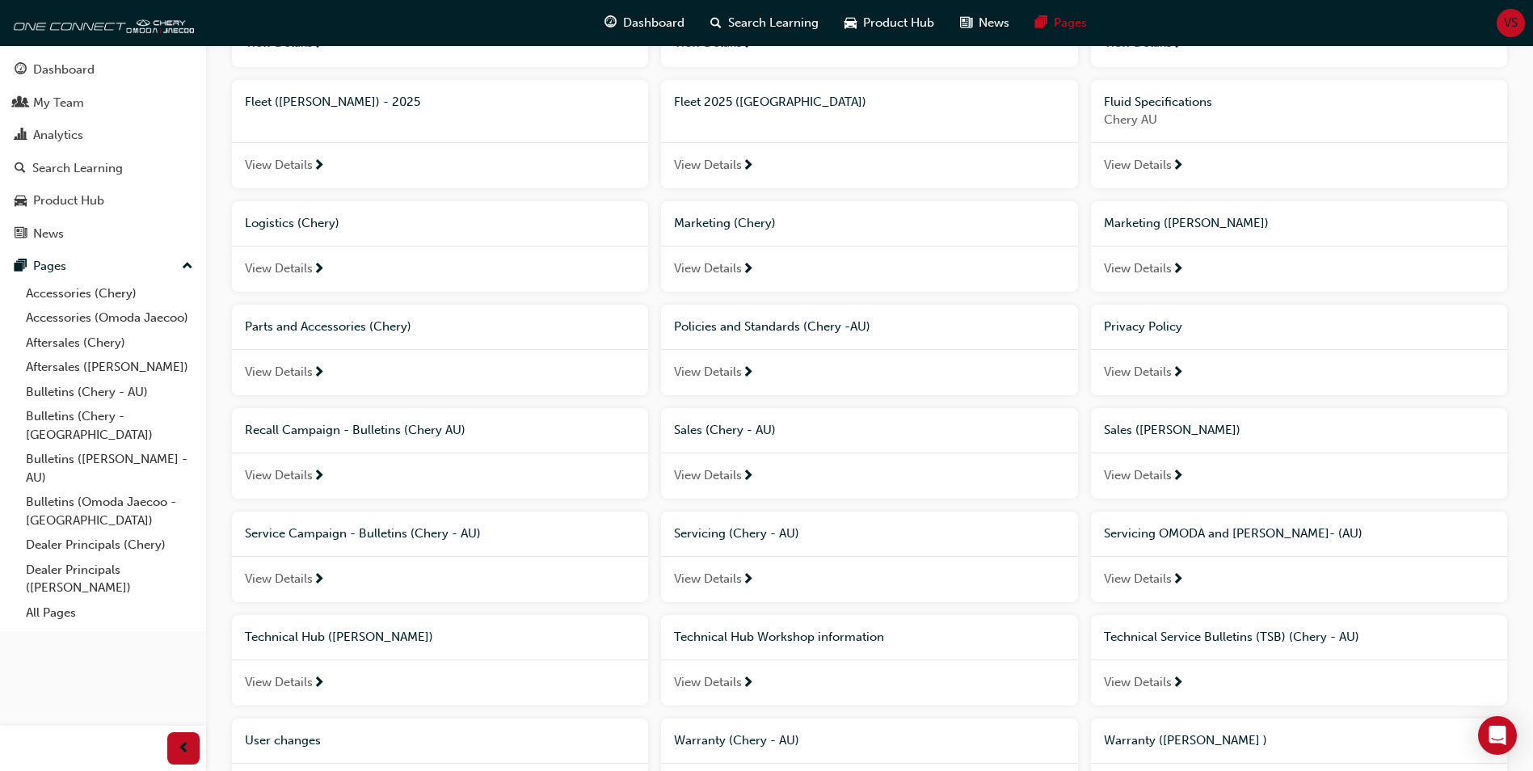
scroll to position [858, 0]
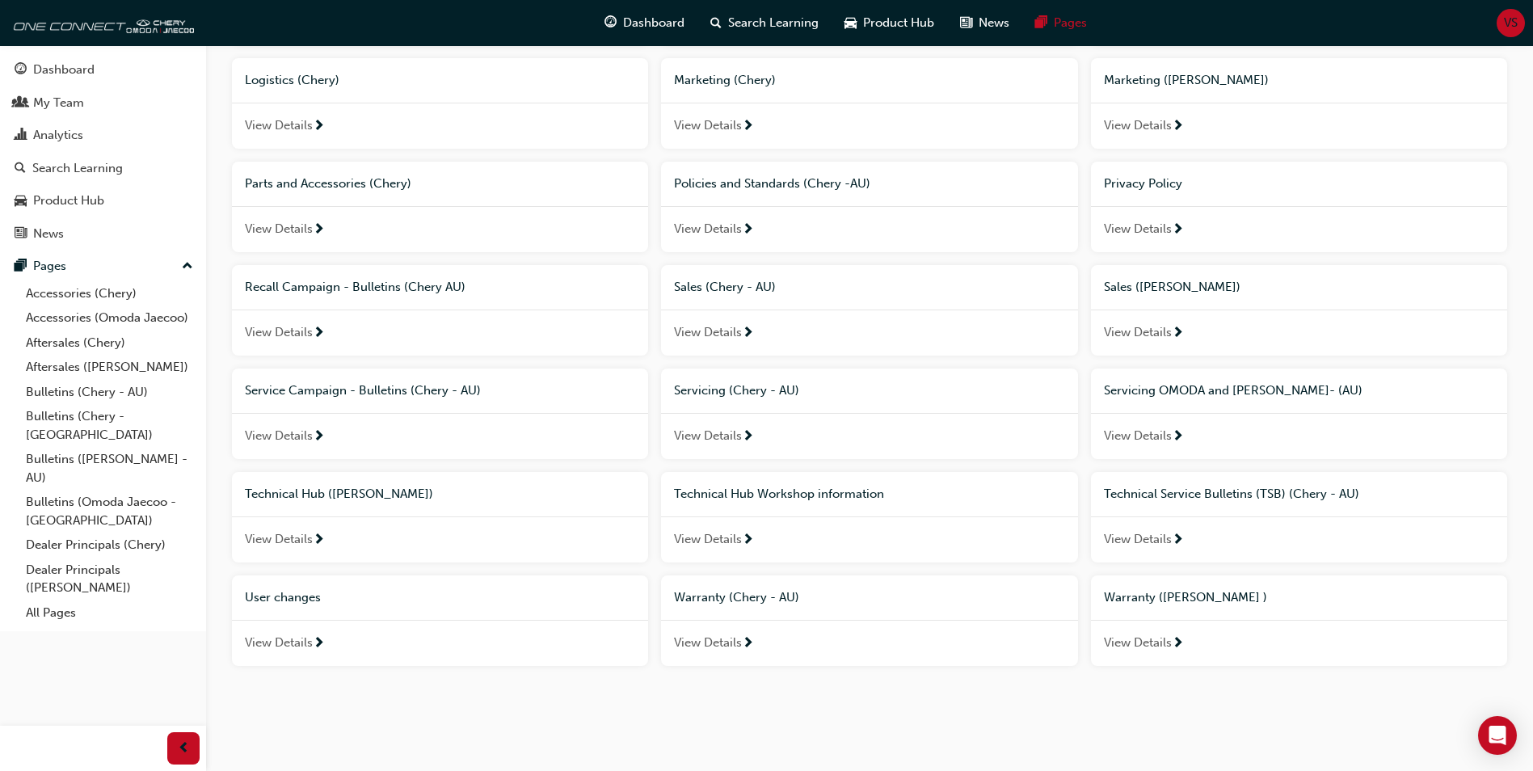
click at [306, 499] on span "Technical Hub ([PERSON_NAME])" at bounding box center [339, 494] width 188 height 15
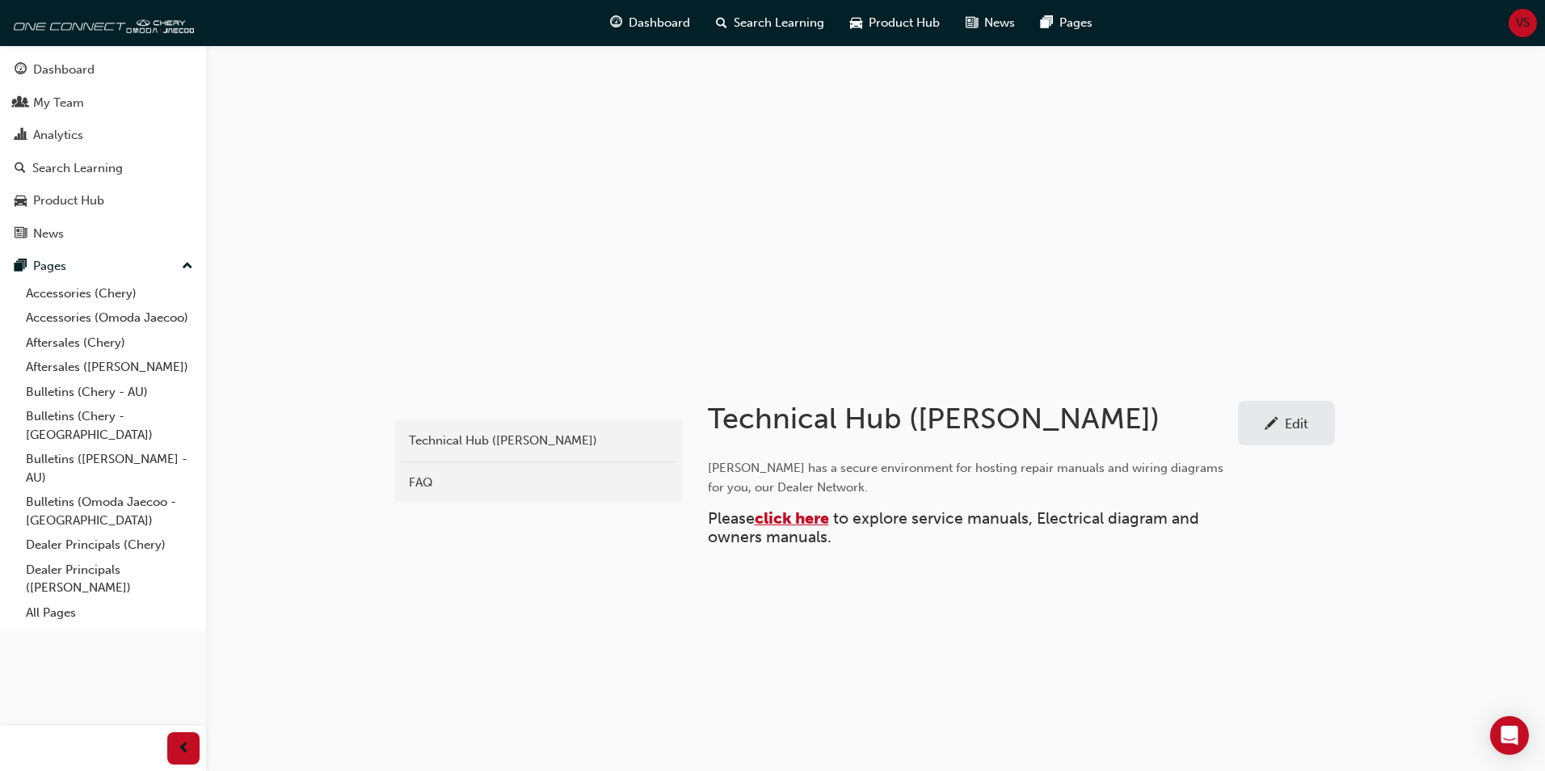
click at [798, 519] on span "click here" at bounding box center [792, 518] width 74 height 19
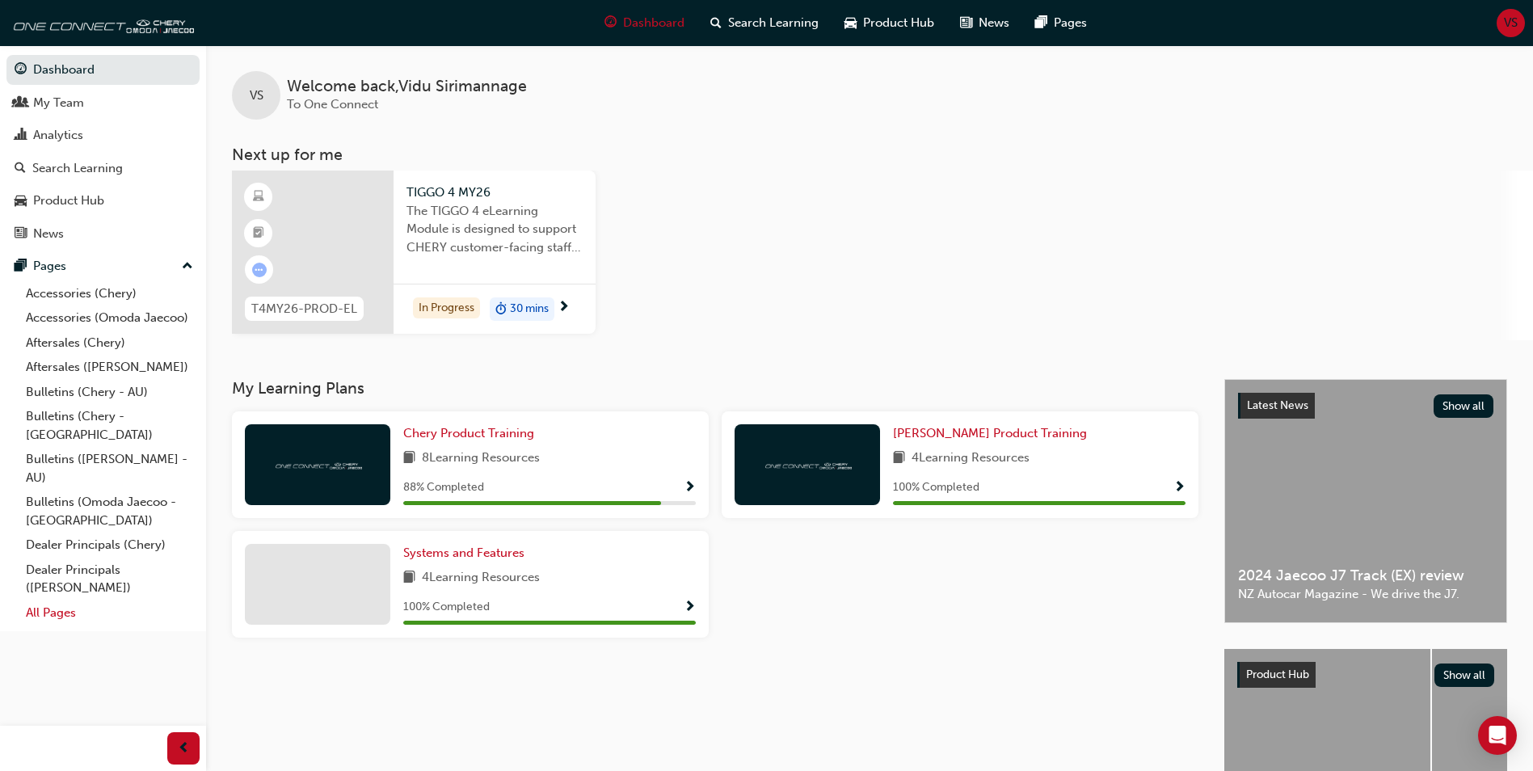
click at [58, 601] on link "All Pages" at bounding box center [109, 613] width 180 height 25
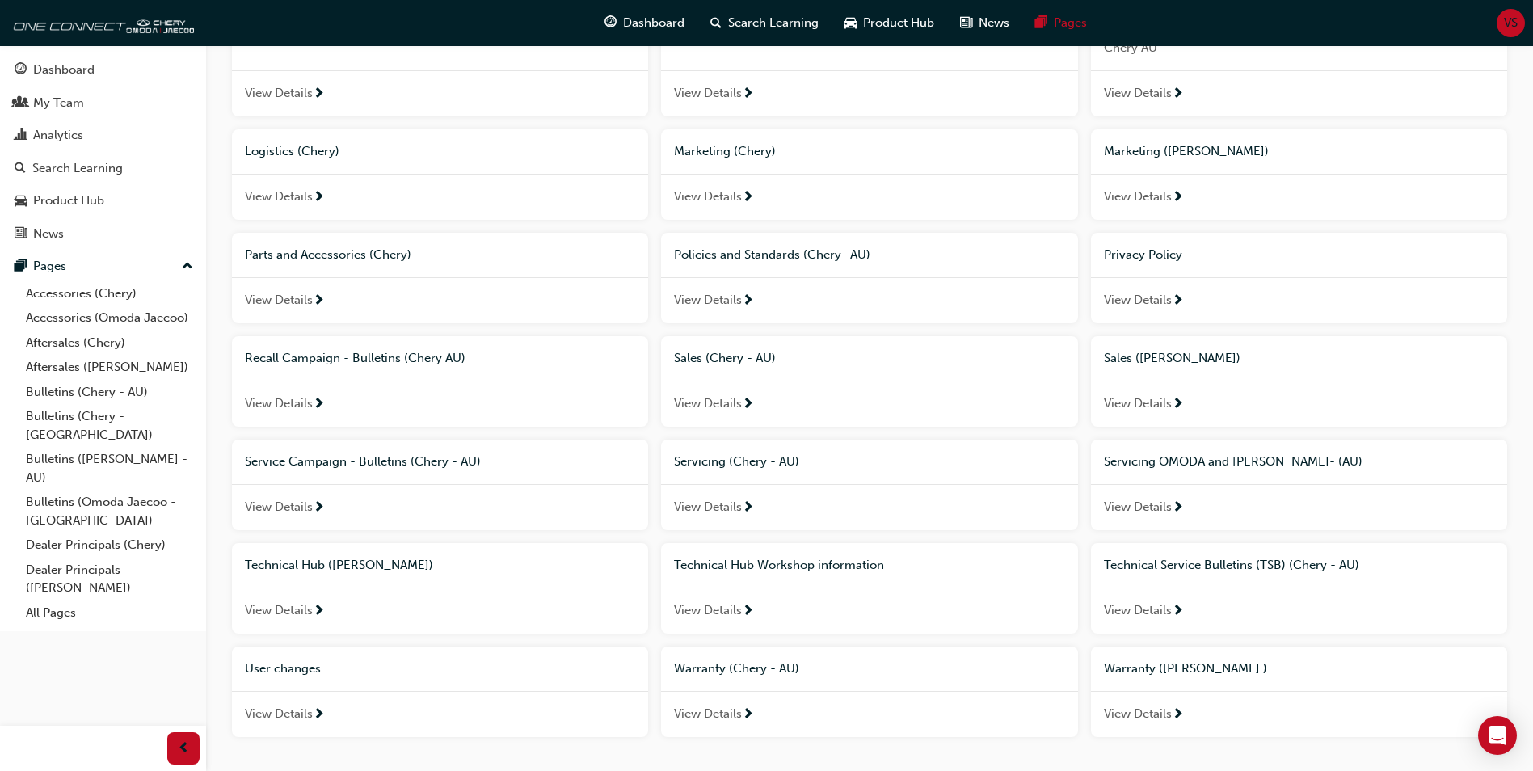
scroll to position [858, 0]
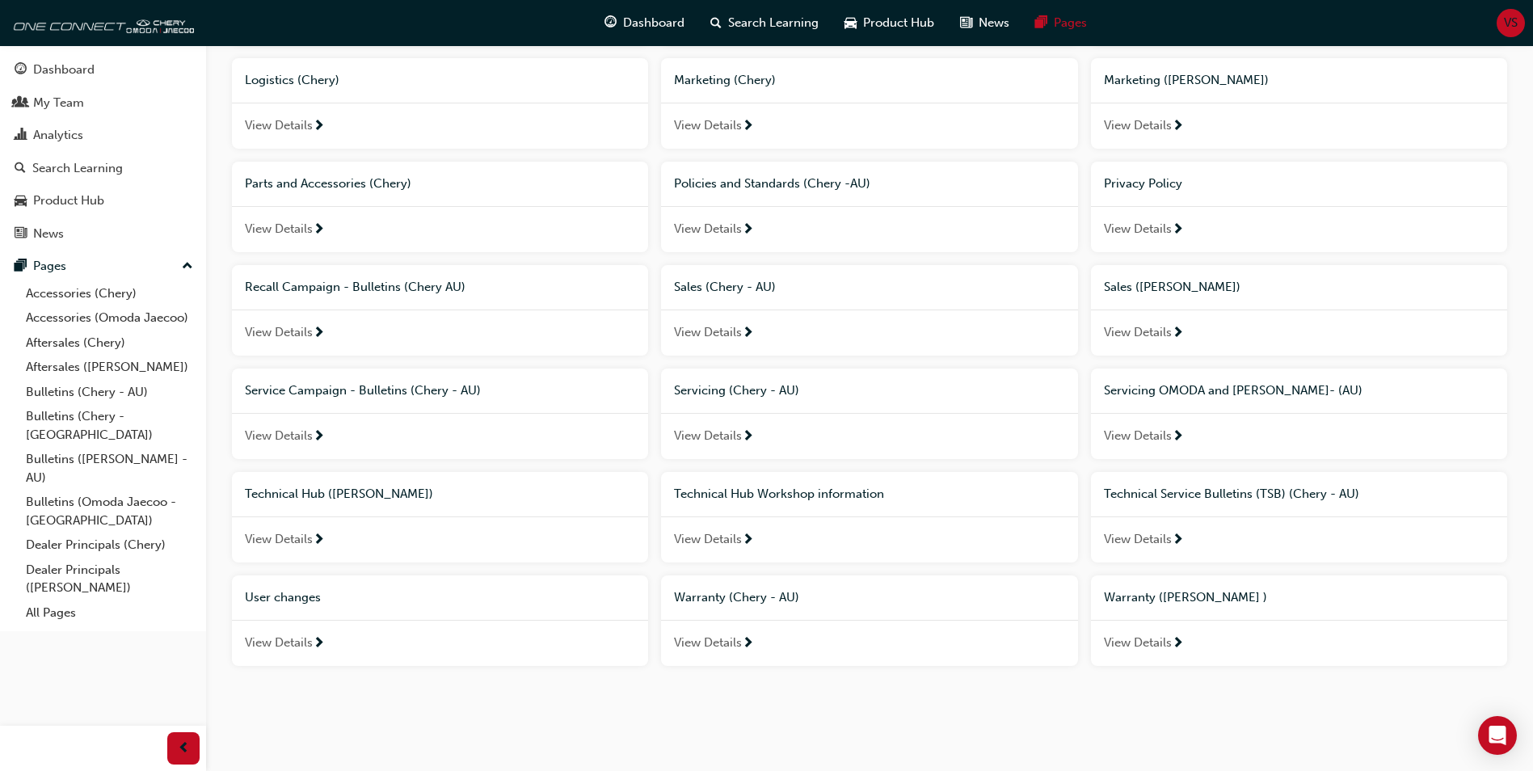
click at [790, 493] on span "Technical Hub Workshop information" at bounding box center [779, 494] width 210 height 15
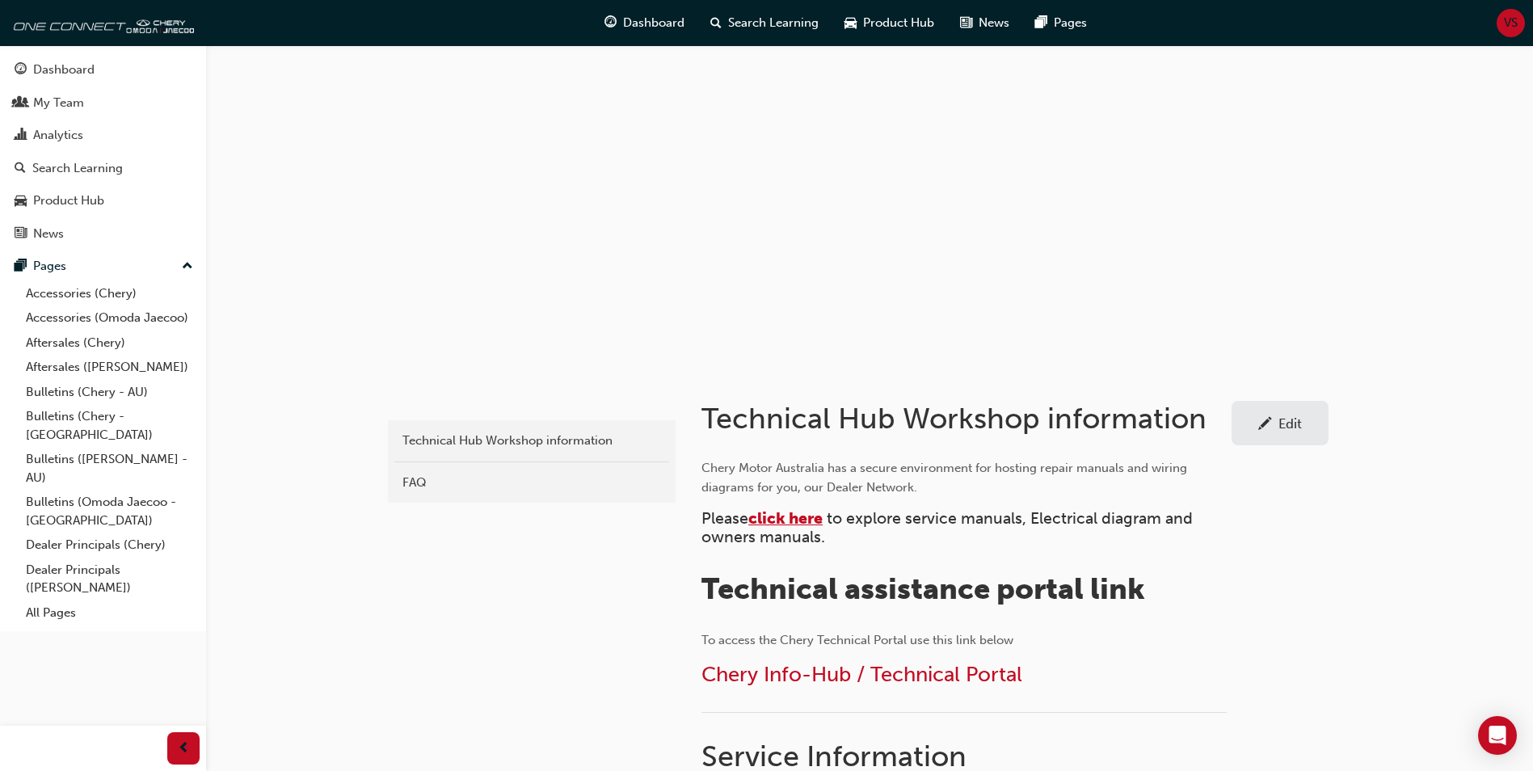
click at [804, 517] on span "click here" at bounding box center [785, 518] width 74 height 19
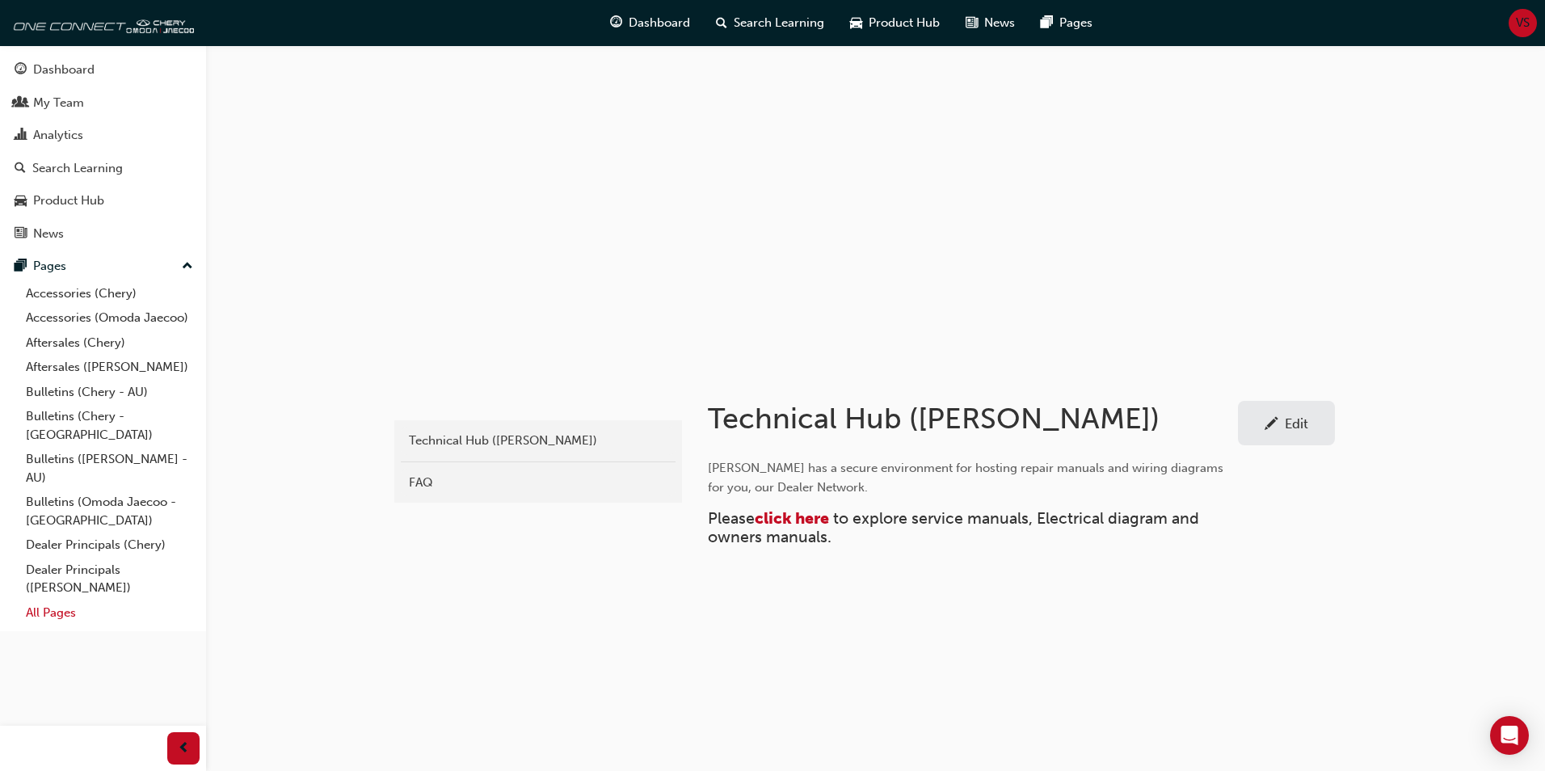
click at [53, 601] on link "All Pages" at bounding box center [109, 613] width 180 height 25
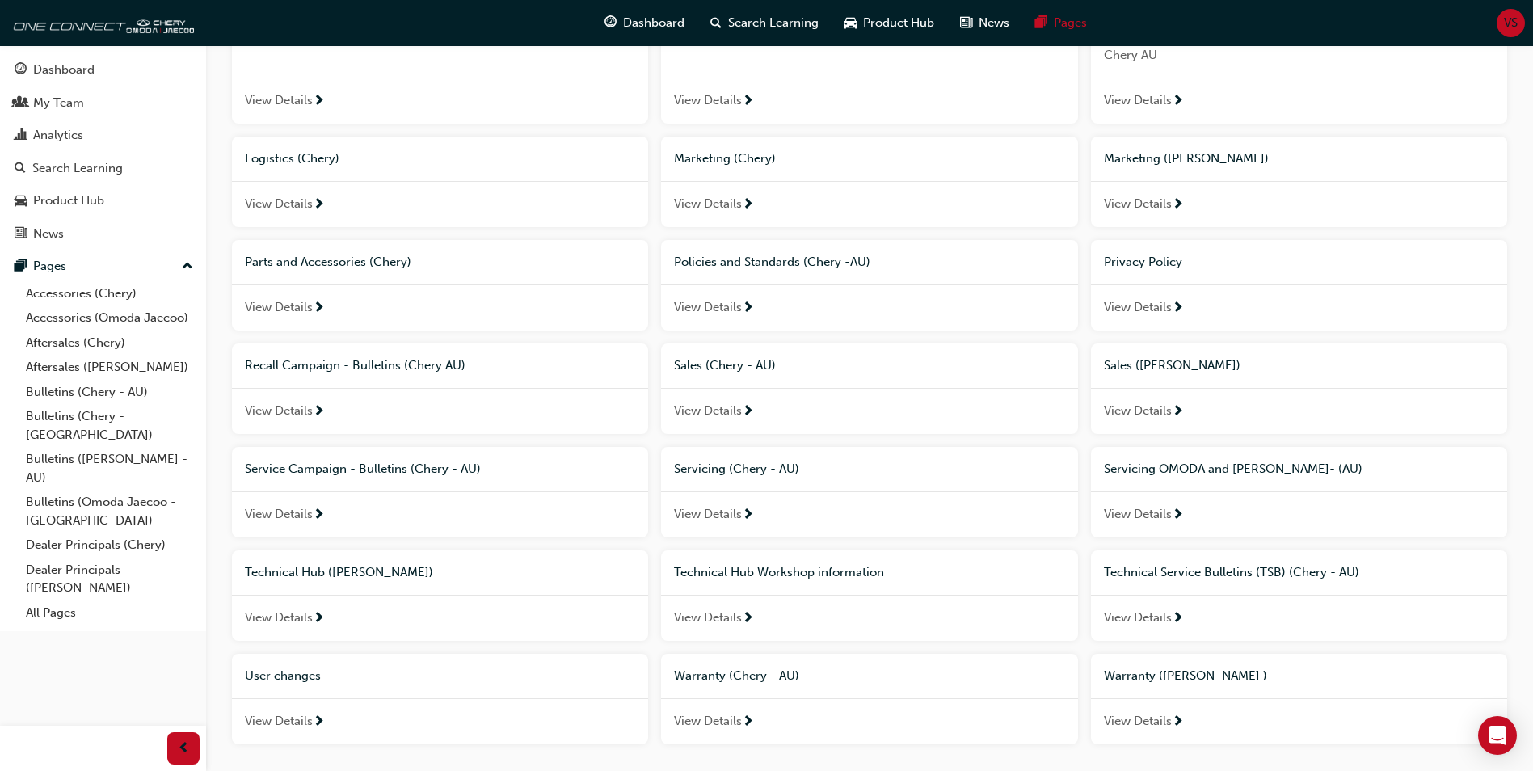
scroll to position [779, 0]
